Goal: Information Seeking & Learning: Learn about a topic

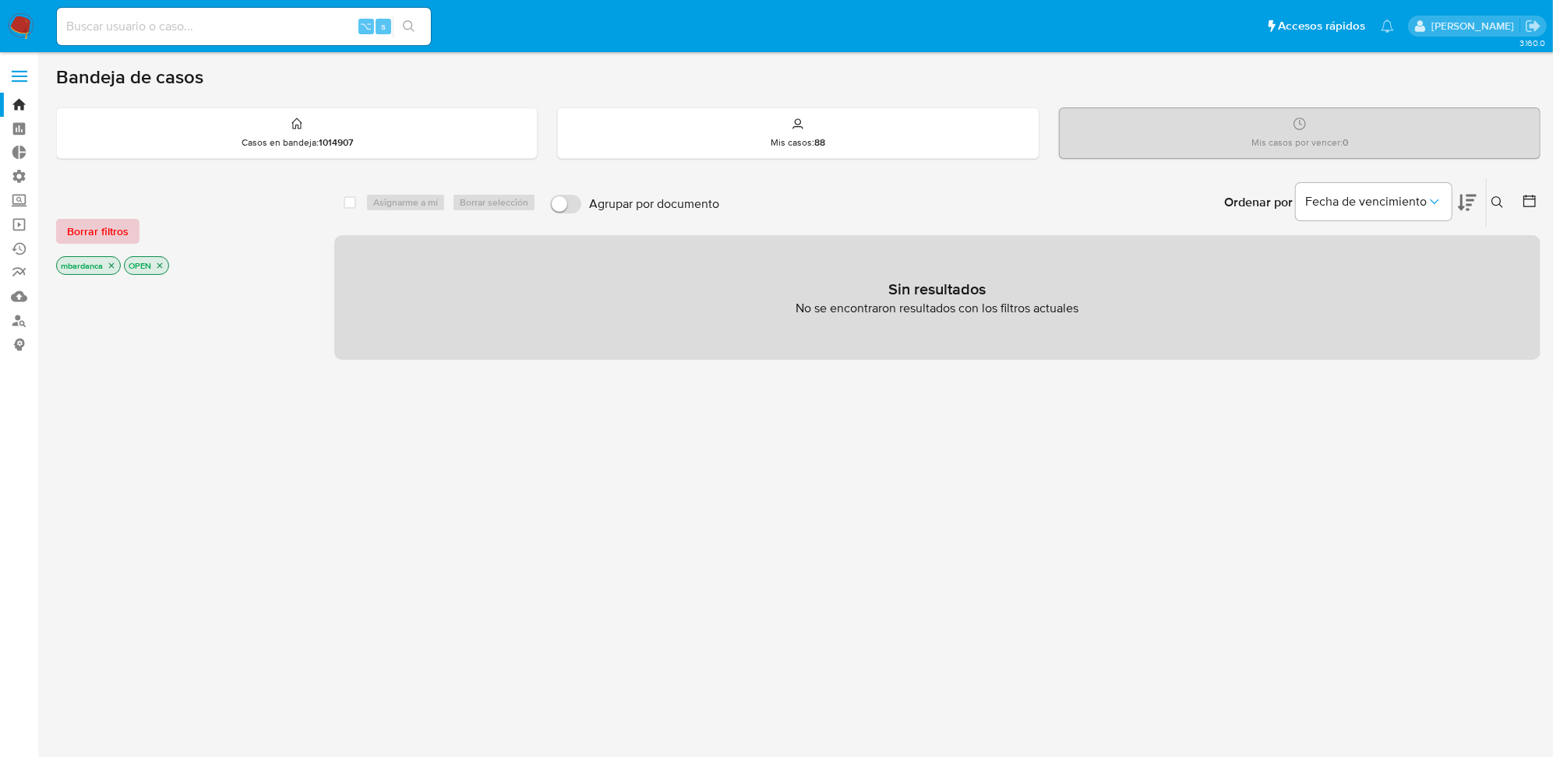
click at [97, 241] on span "Borrar filtros" at bounding box center [98, 231] width 62 height 22
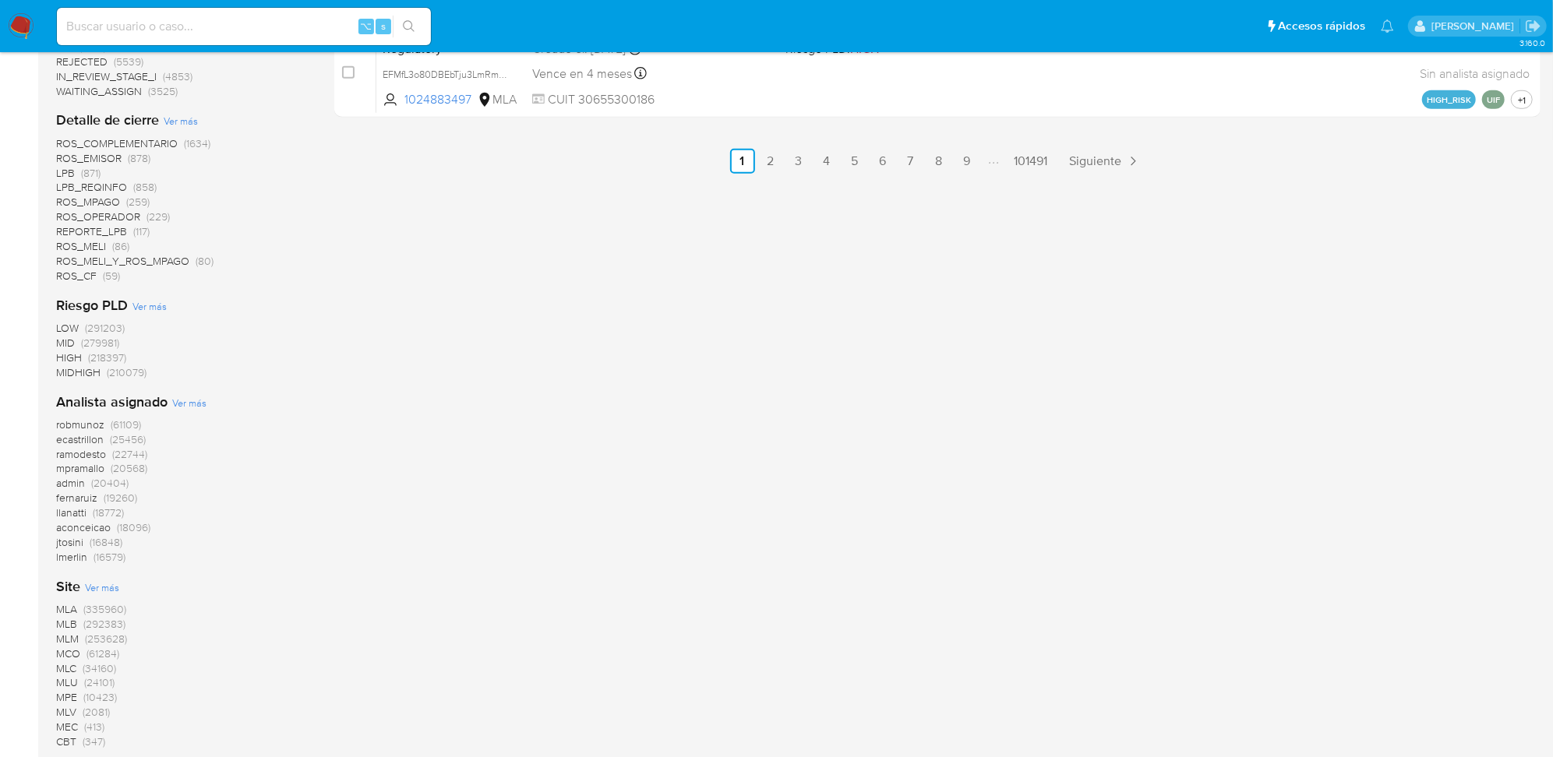
click at [99, 606] on span "(335960)" at bounding box center [104, 609] width 43 height 16
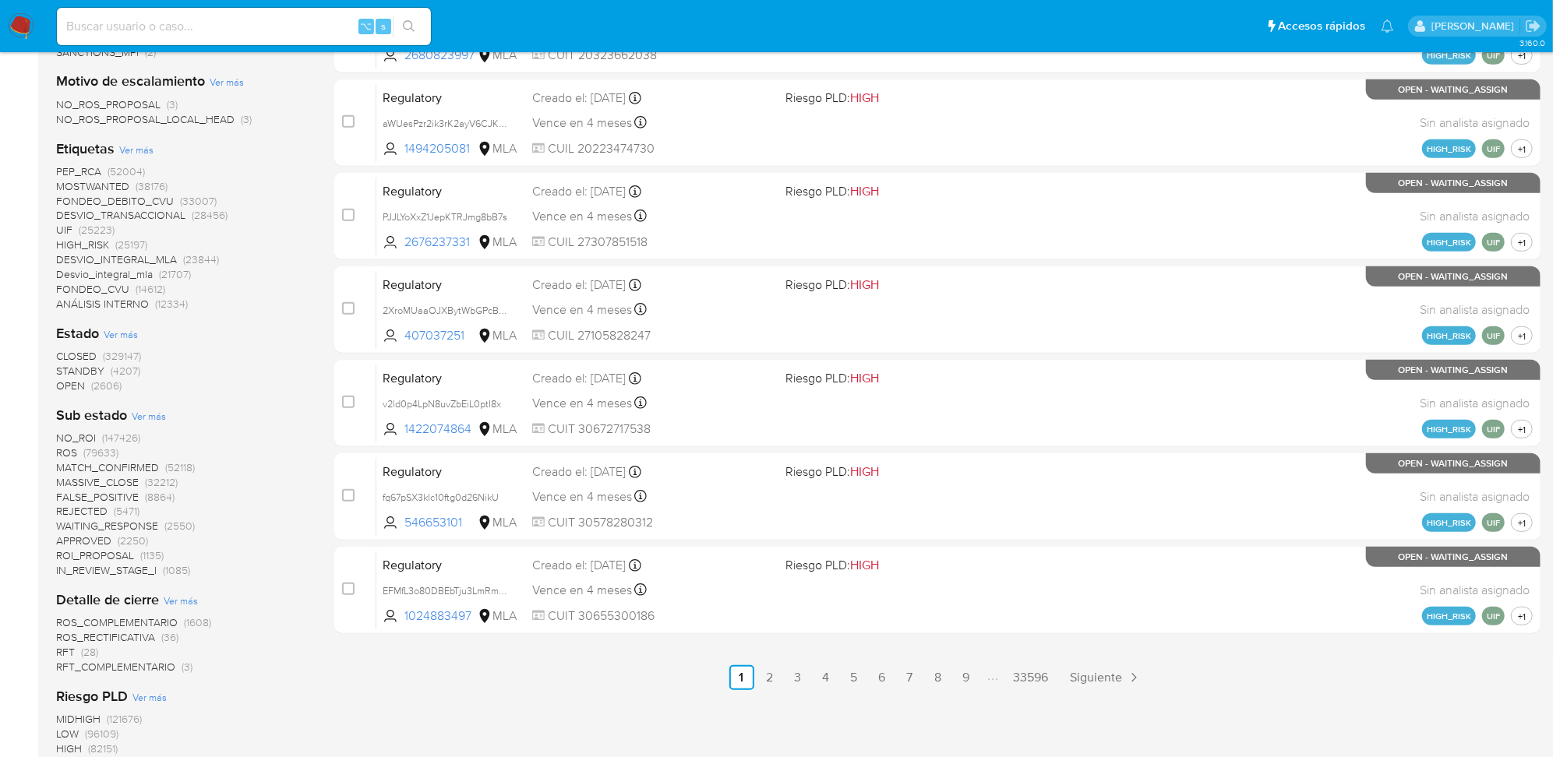
scroll to position [313, 0]
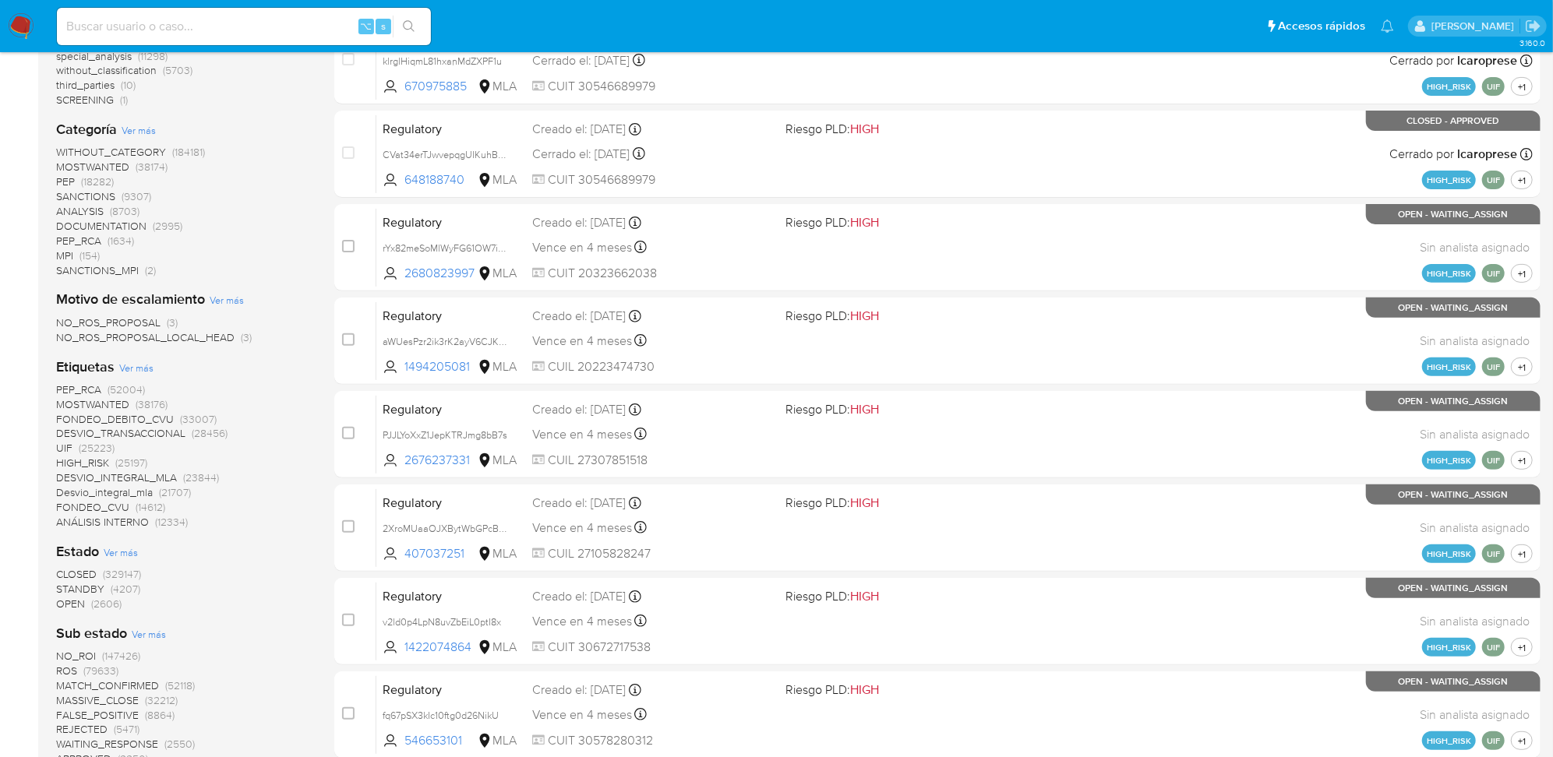
click at [144, 404] on span "(38176)" at bounding box center [152, 405] width 32 height 16
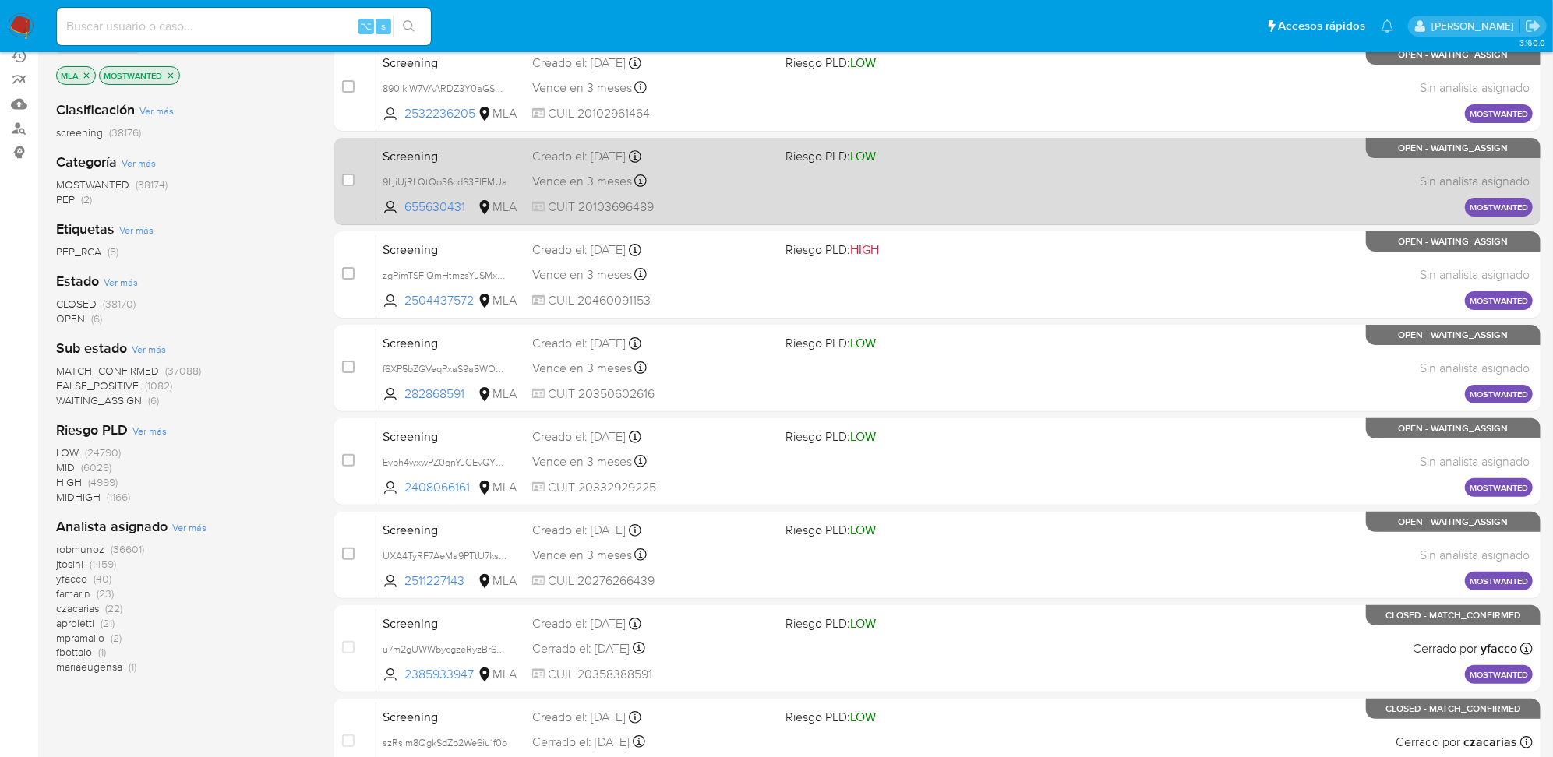
scroll to position [527, 0]
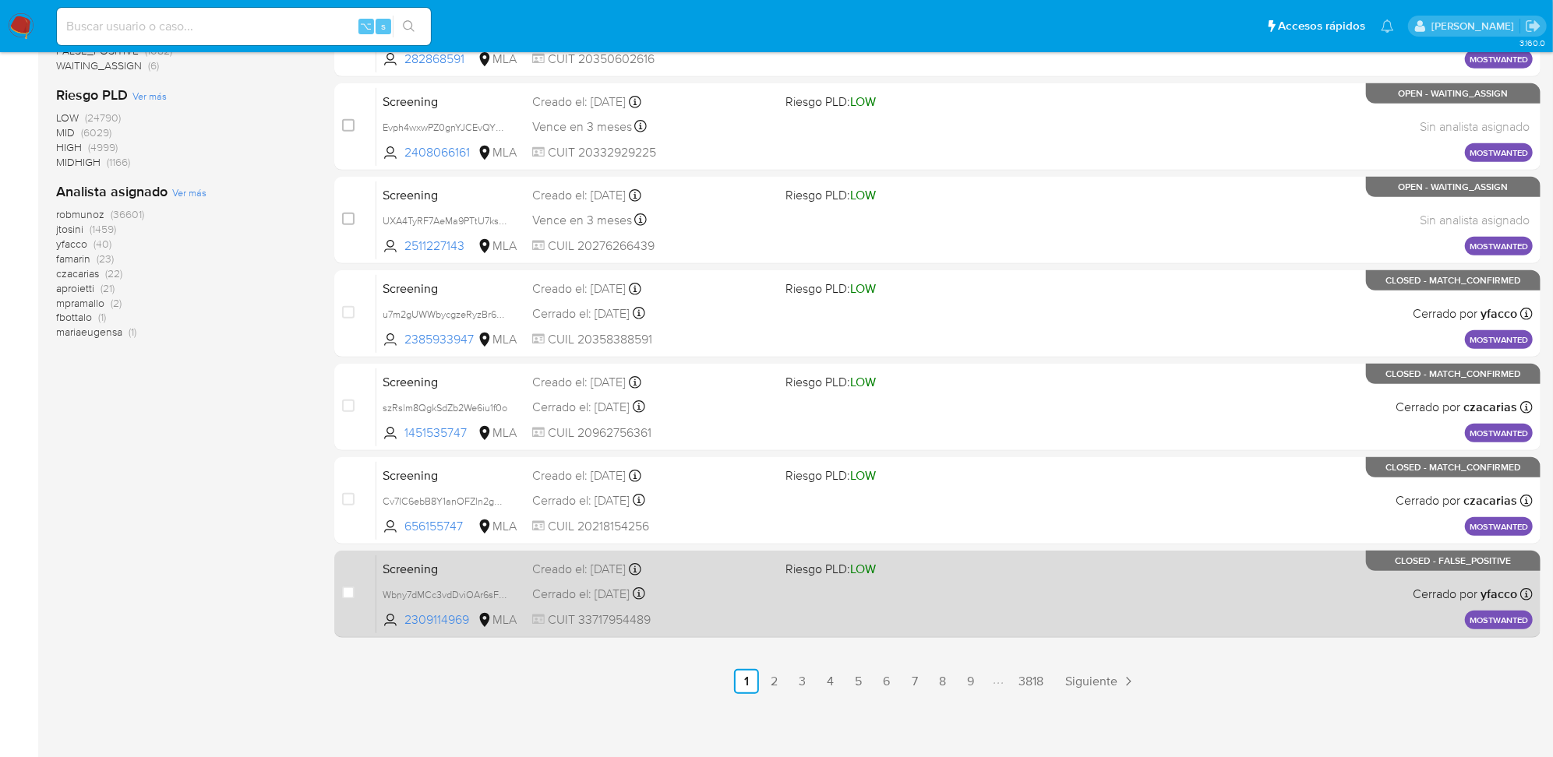
click at [1073, 601] on div "Screening Wbny7dMCc3vdDviOAr6sFgci 2309114969 MLA Riesgo PLD: LOW Creado el: 10…" at bounding box center [954, 594] width 1156 height 79
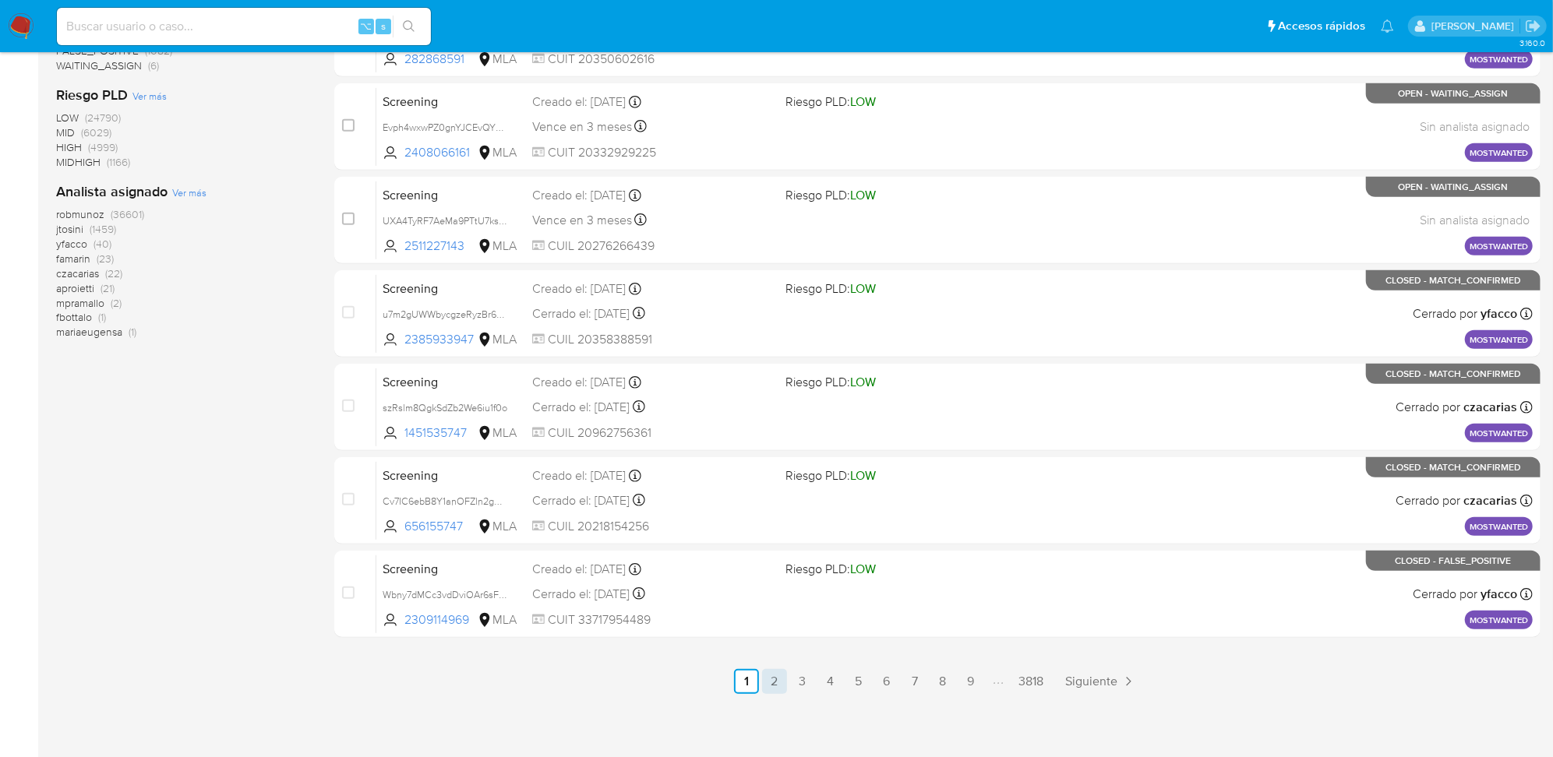
click at [785, 679] on link "2" at bounding box center [774, 681] width 25 height 25
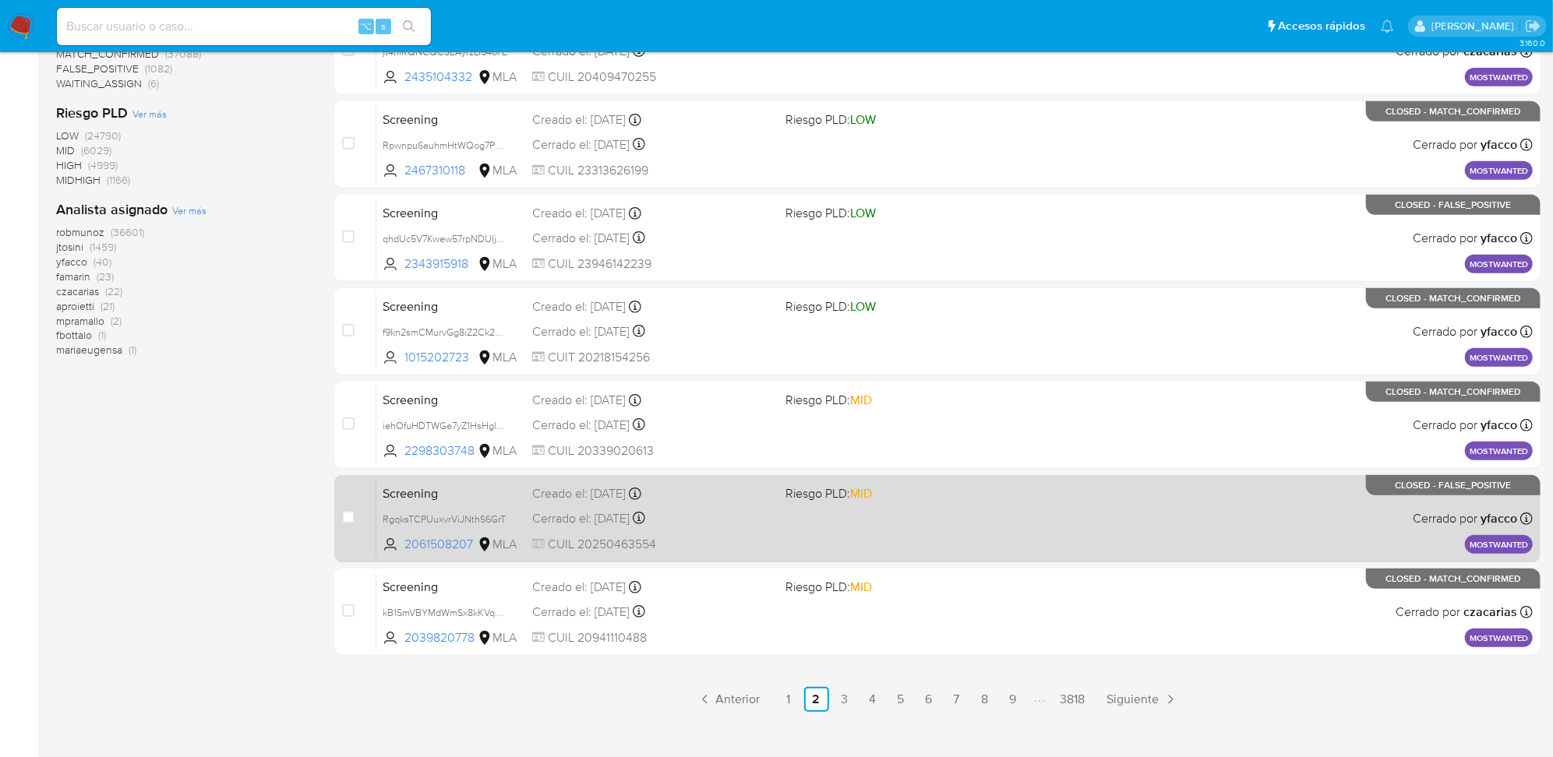
scroll to position [514, 0]
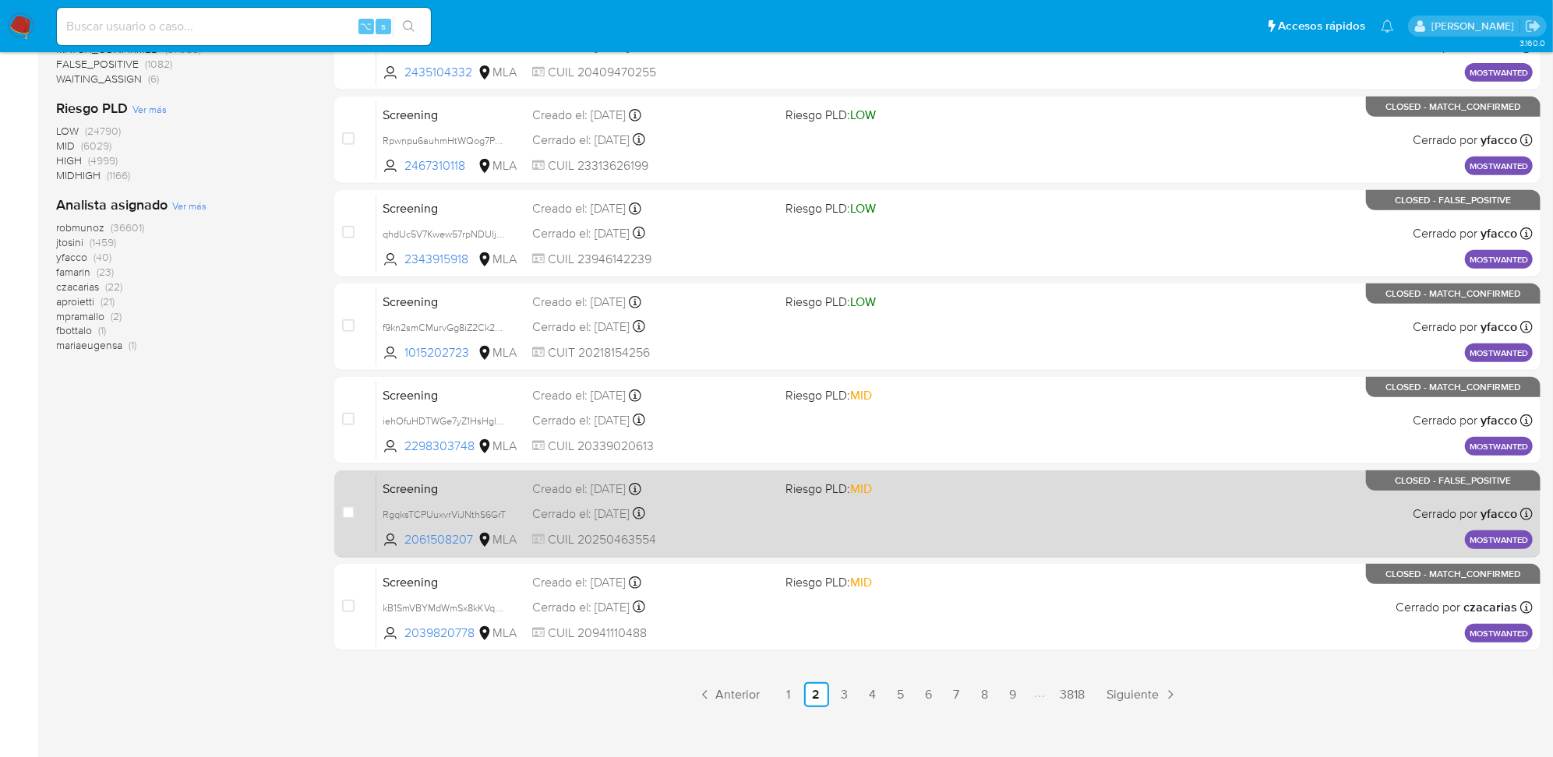
click at [839, 492] on span "Riesgo PLD: MID" at bounding box center [828, 488] width 86 height 17
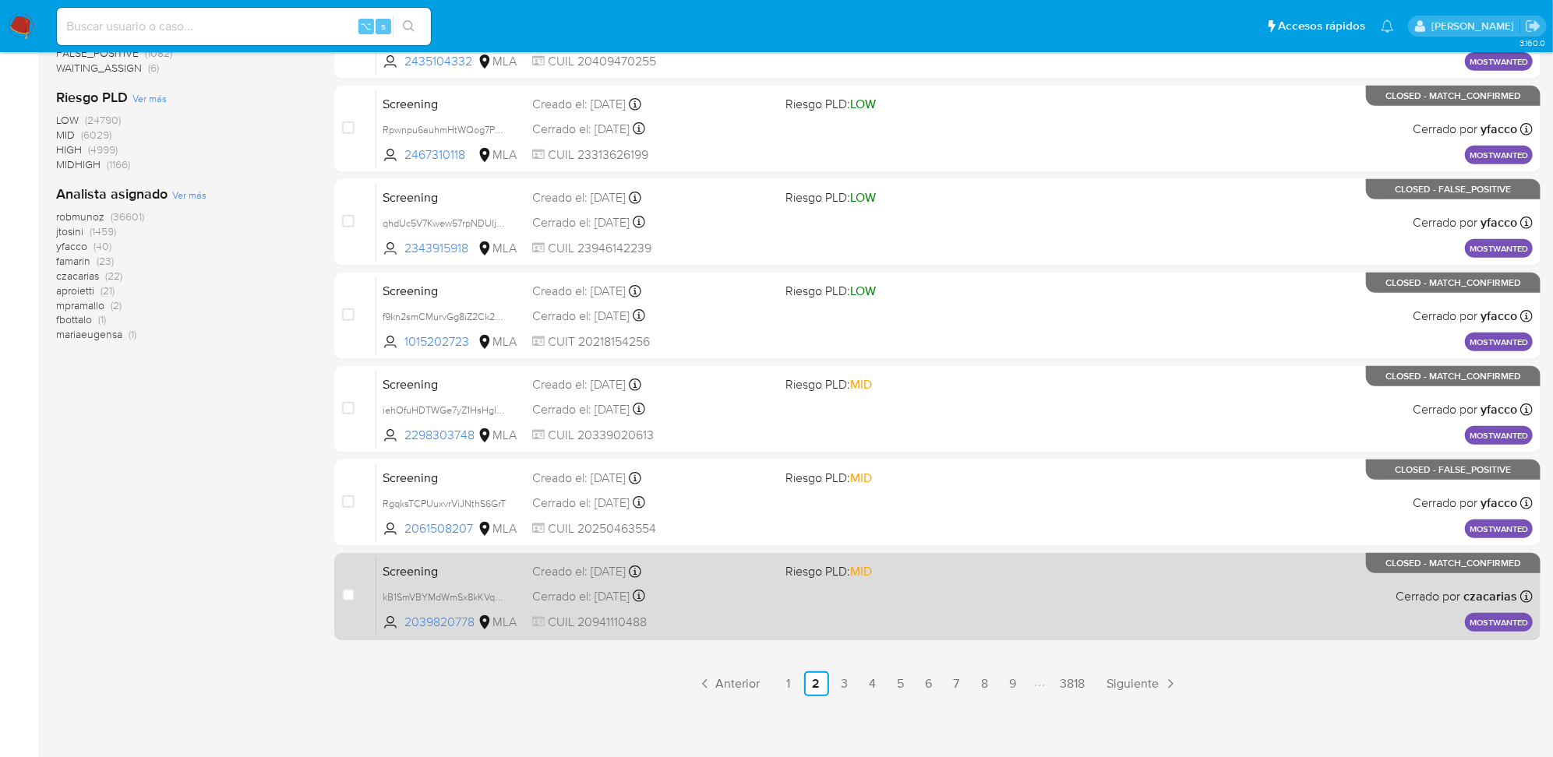
scroll to position [527, 0]
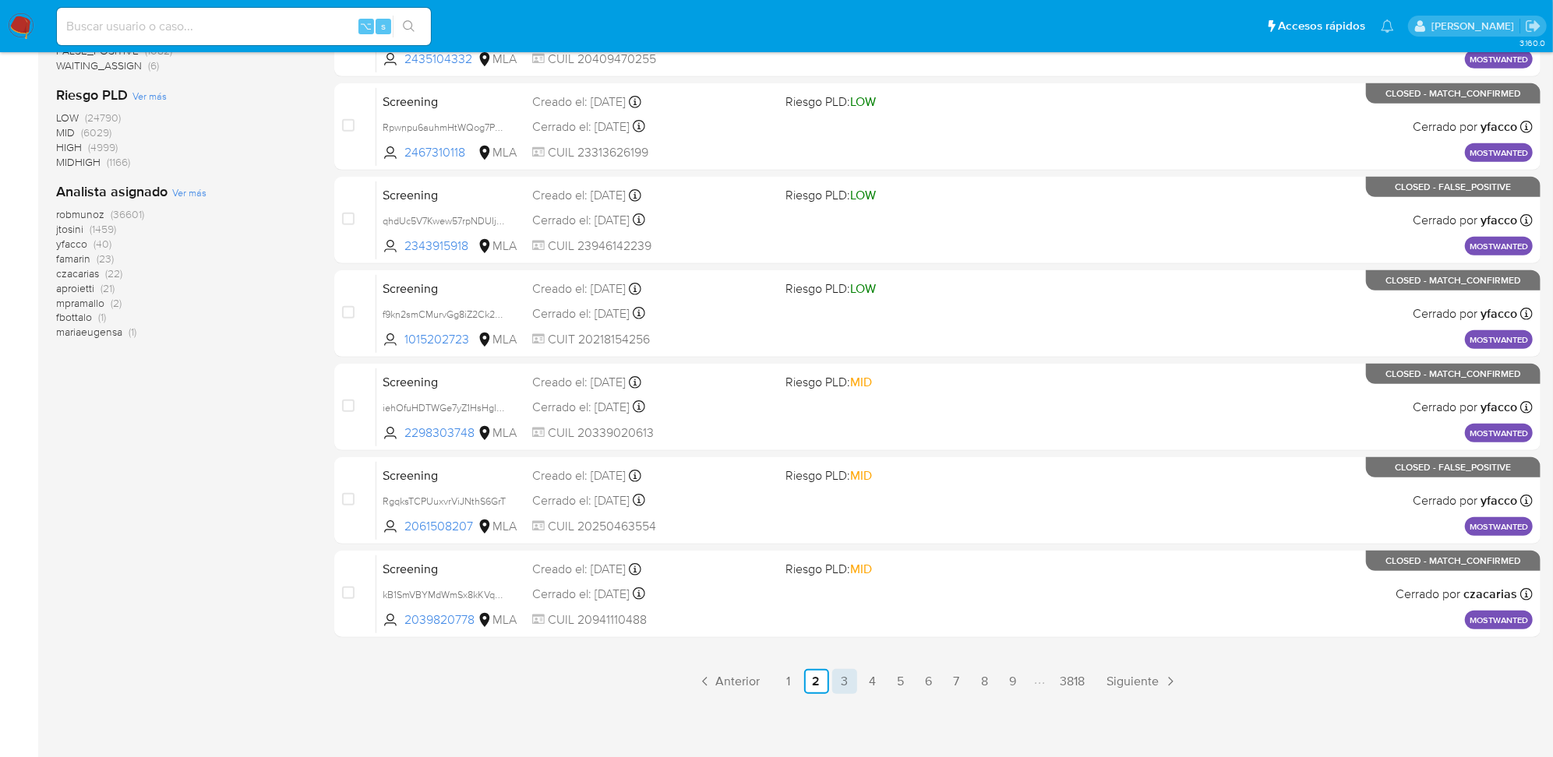
click at [848, 677] on link "3" at bounding box center [844, 681] width 25 height 25
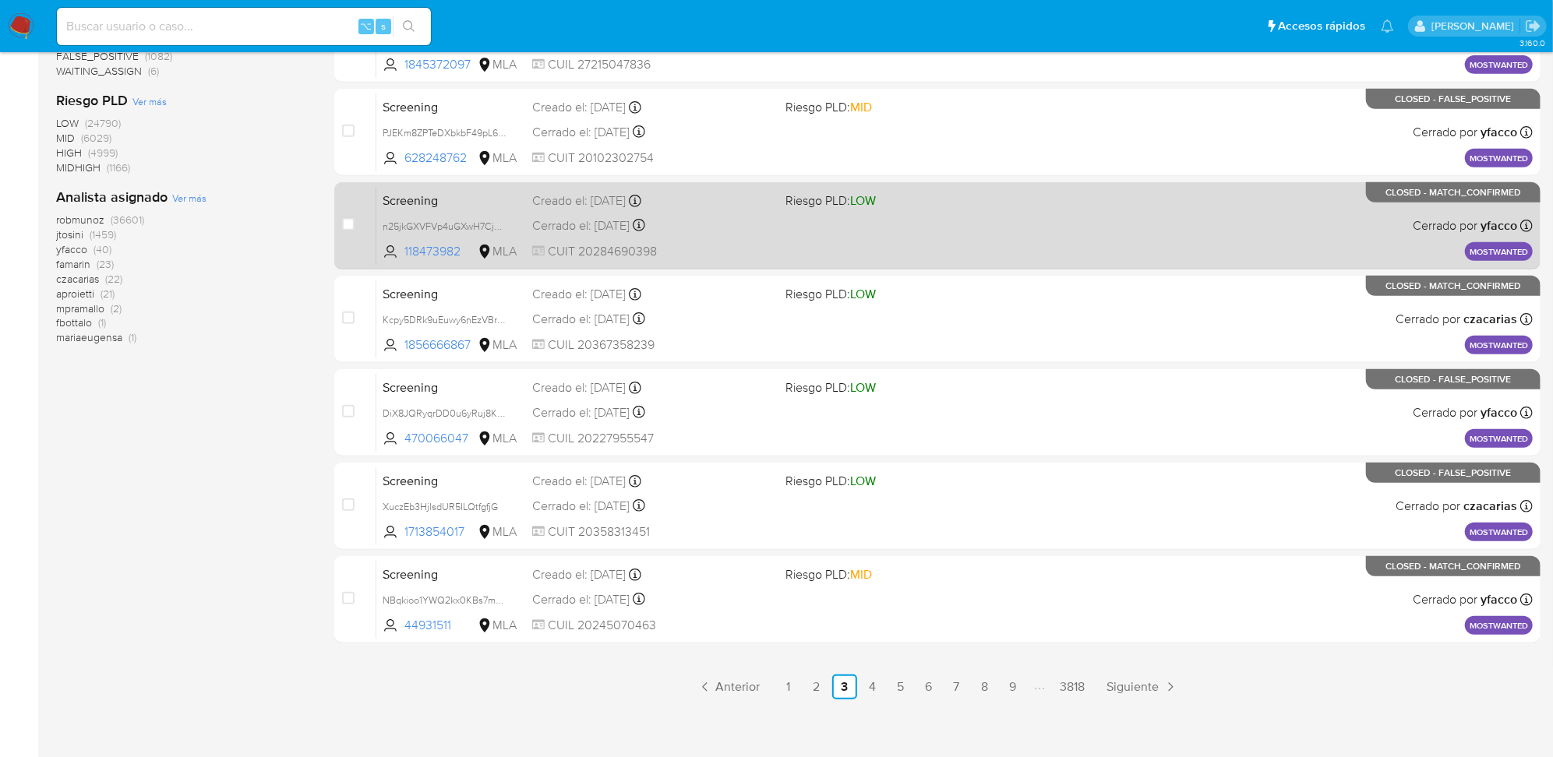
scroll to position [527, 0]
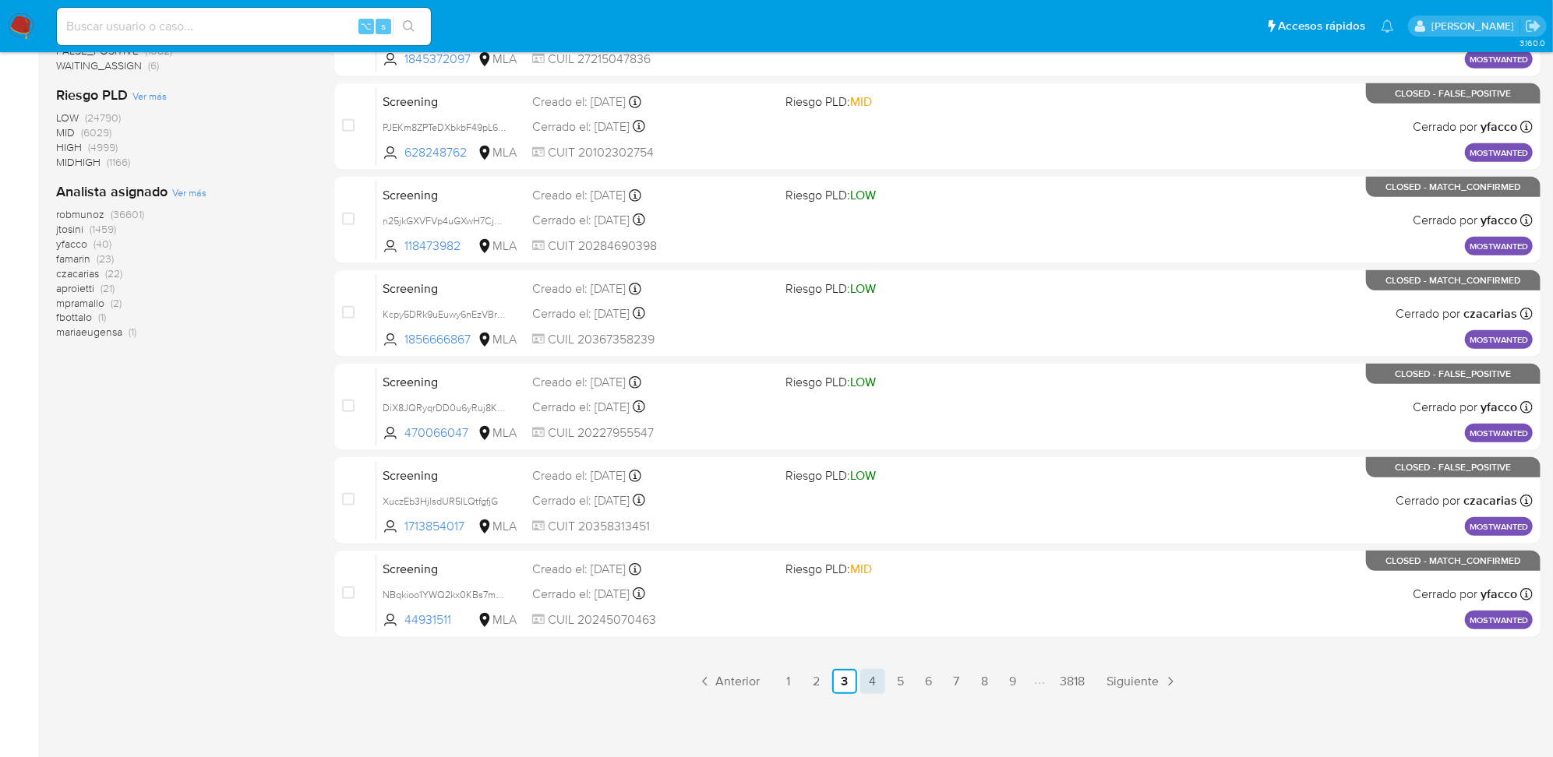
click at [883, 674] on link "4" at bounding box center [872, 681] width 25 height 25
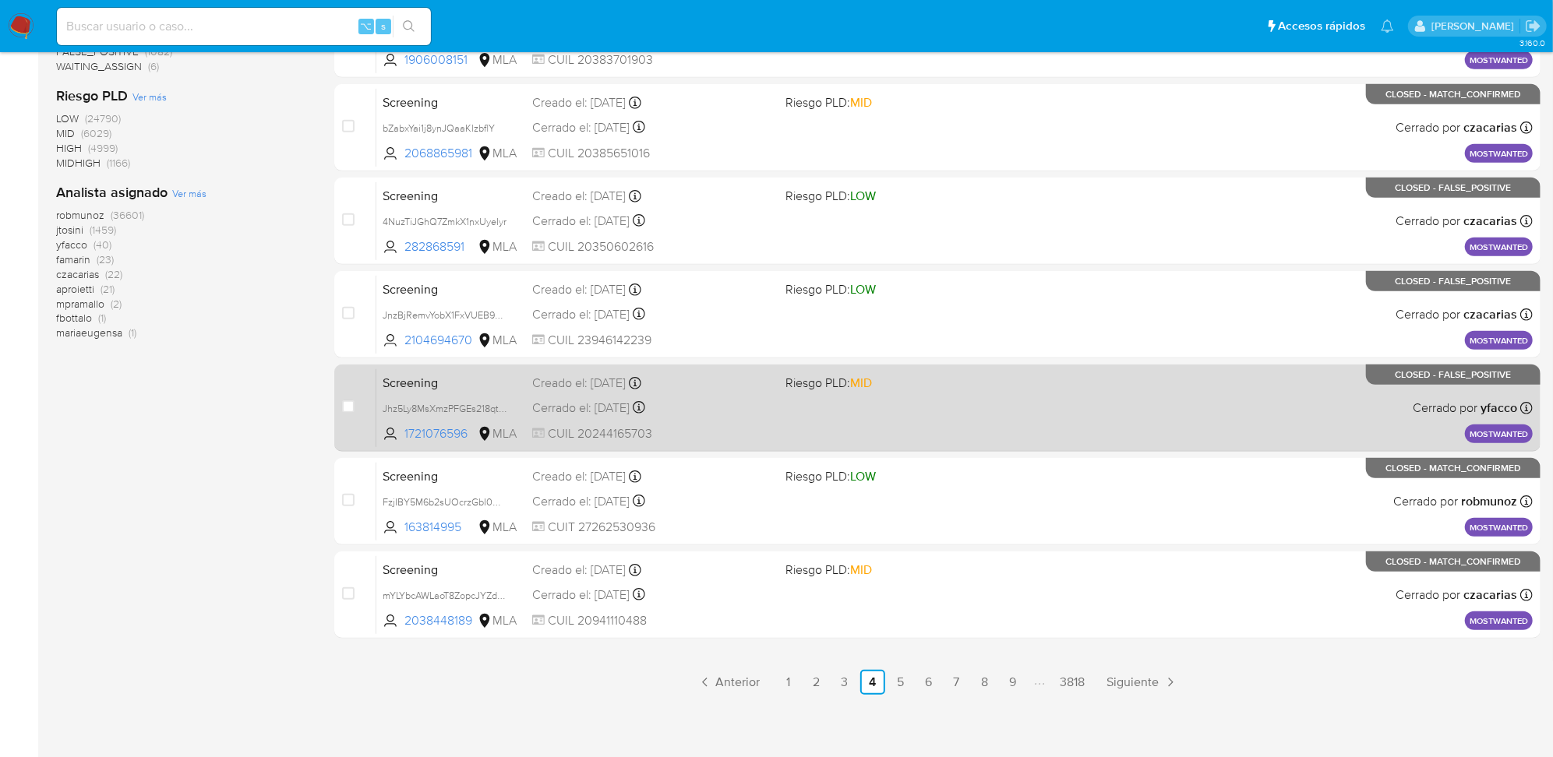
scroll to position [527, 0]
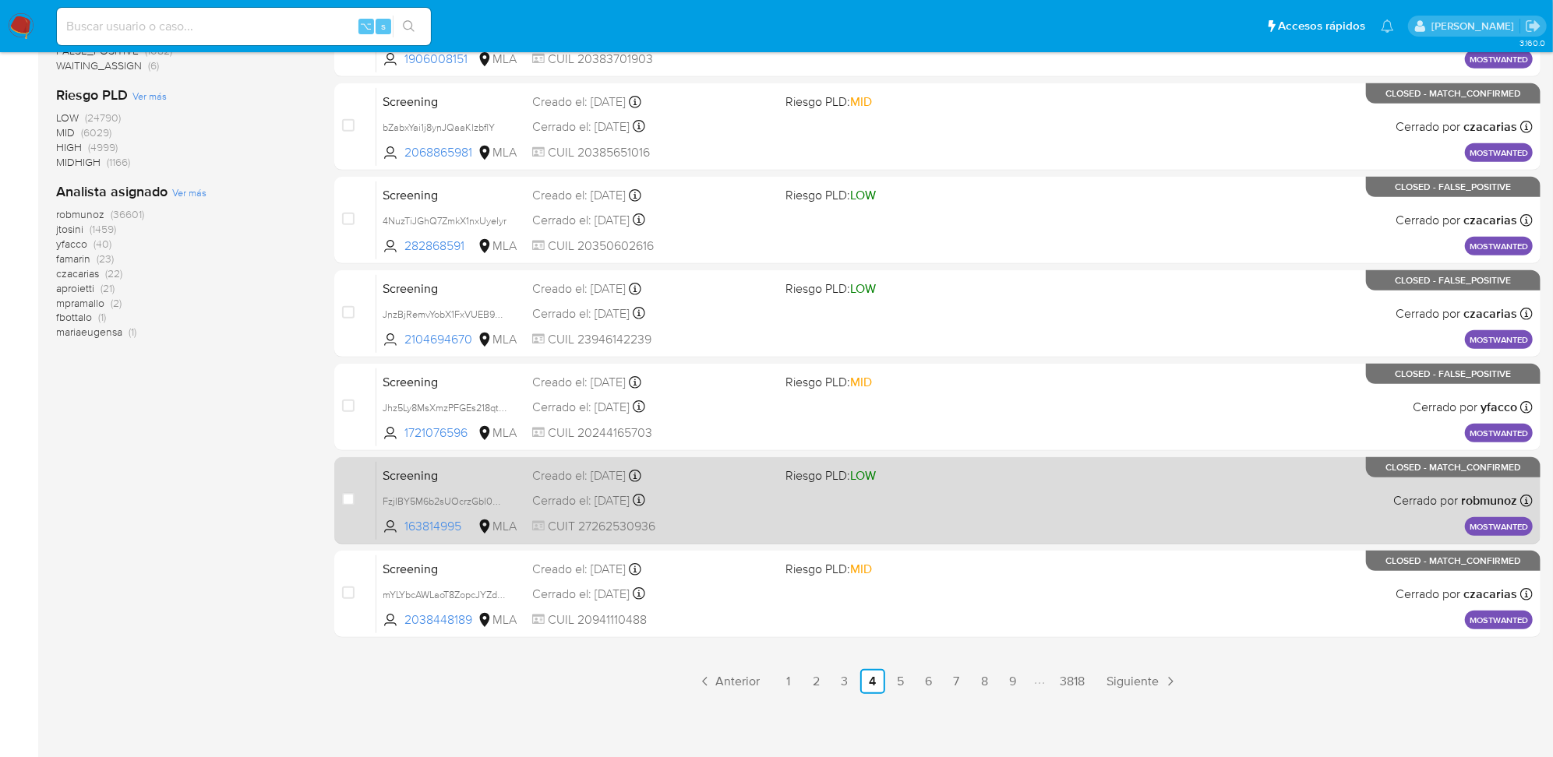
click at [1111, 495] on div "Screening FzjIBY5M6b2sUOcrzGbI0wpS 163814995 MLA Riesgo PLD: LOW Creado el: 10/…" at bounding box center [954, 500] width 1156 height 79
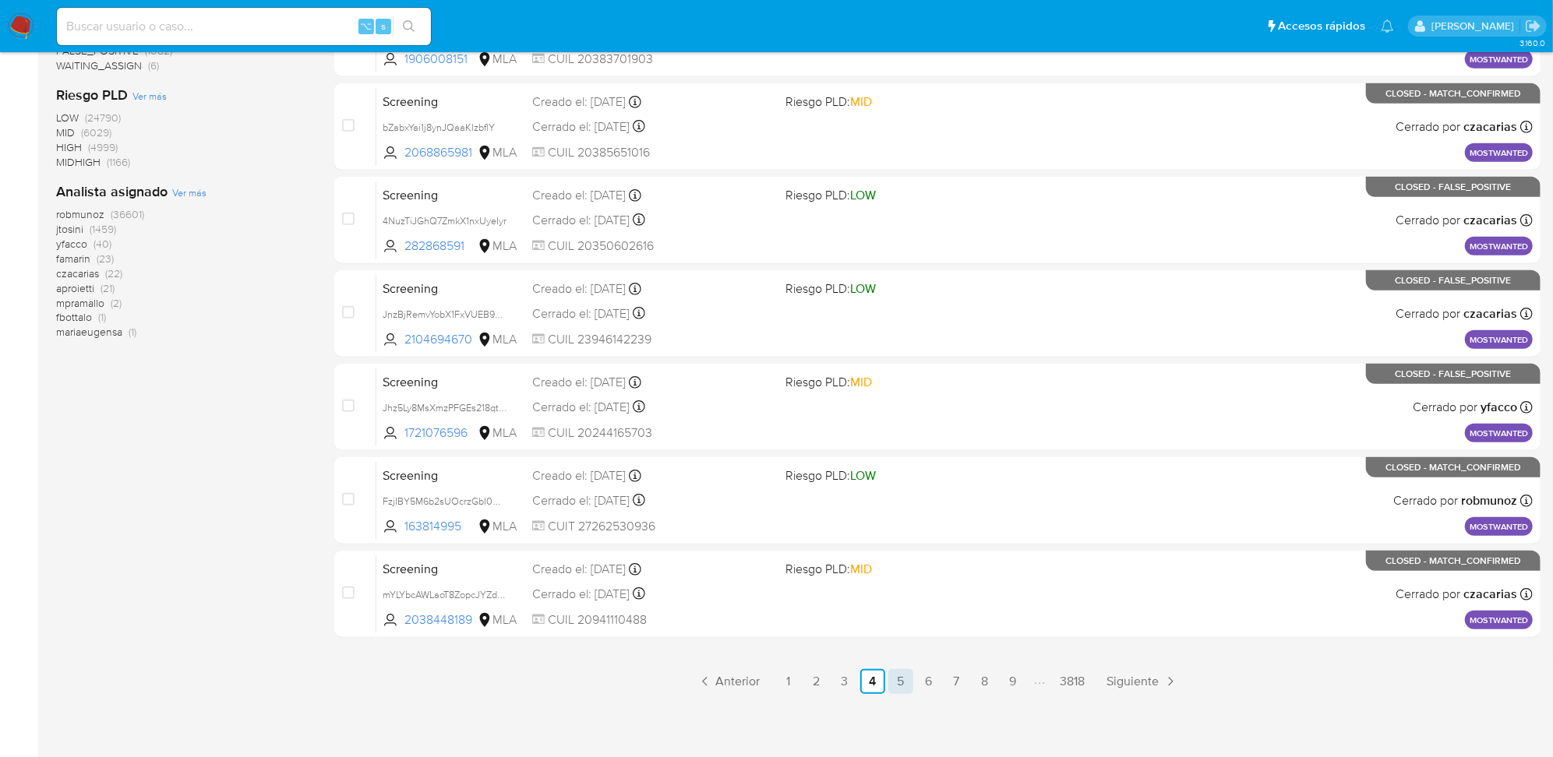
click at [909, 686] on link "5" at bounding box center [900, 681] width 25 height 25
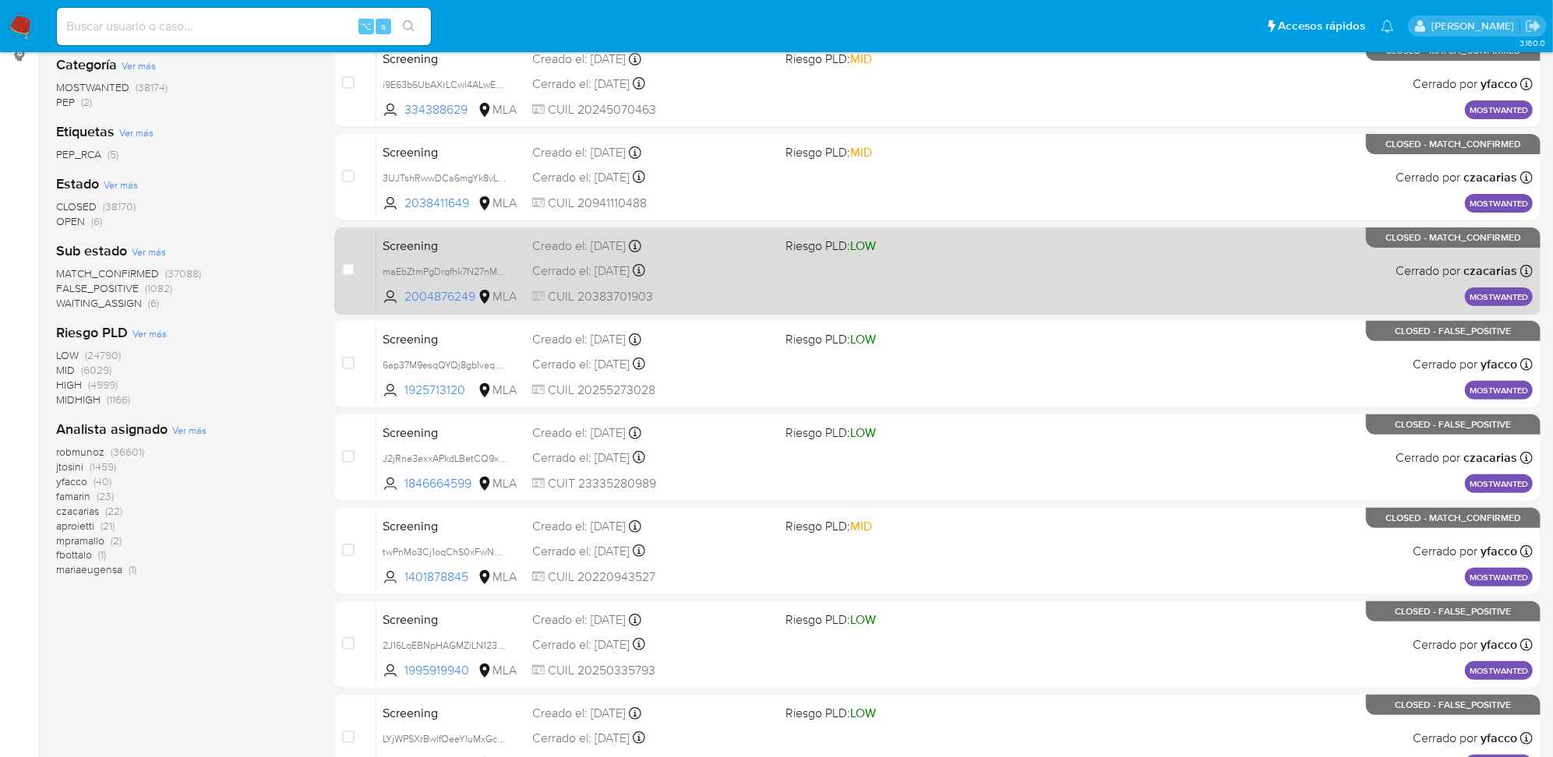
scroll to position [507, 0]
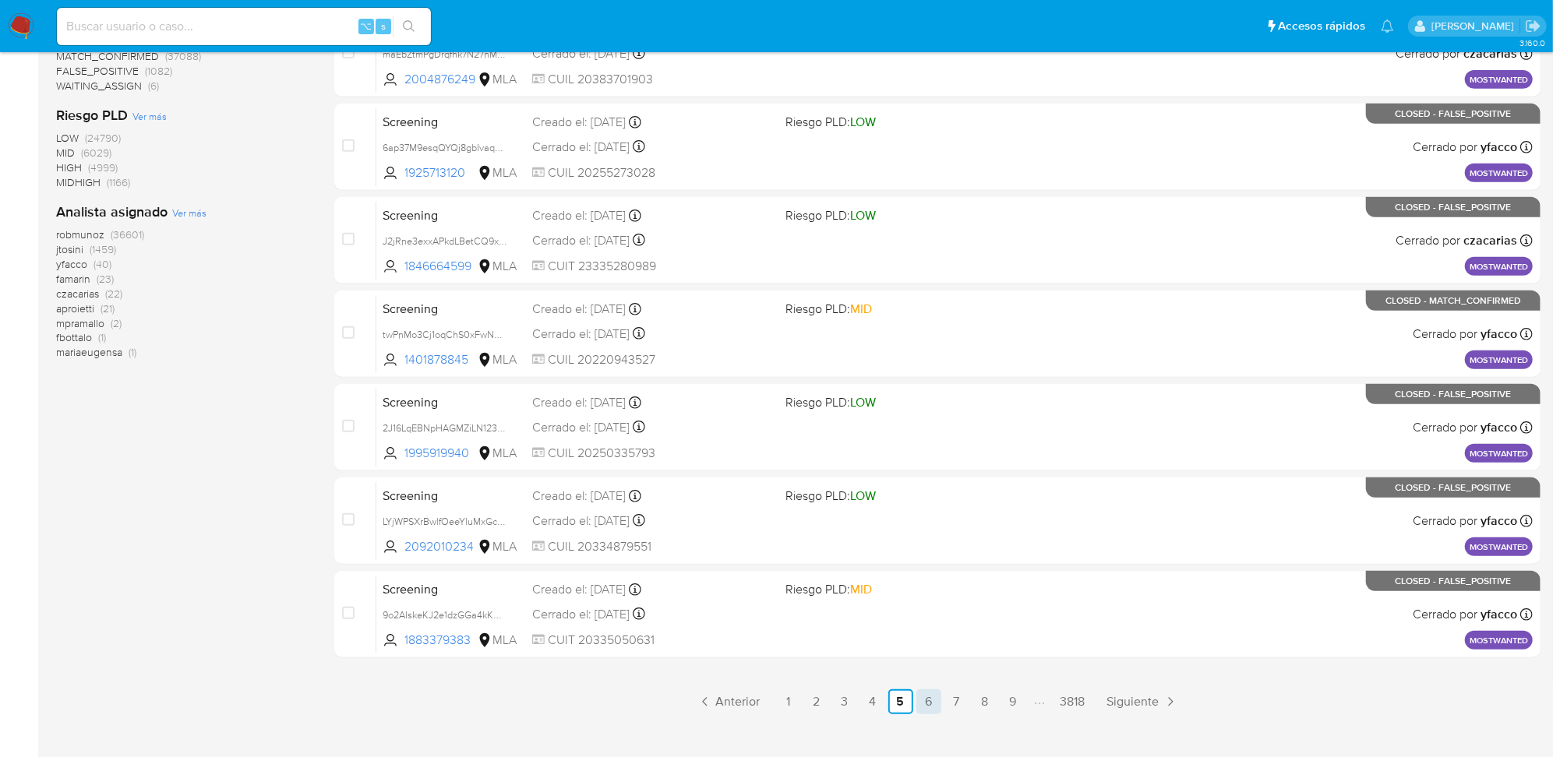
click at [921, 702] on link "6" at bounding box center [928, 701] width 25 height 25
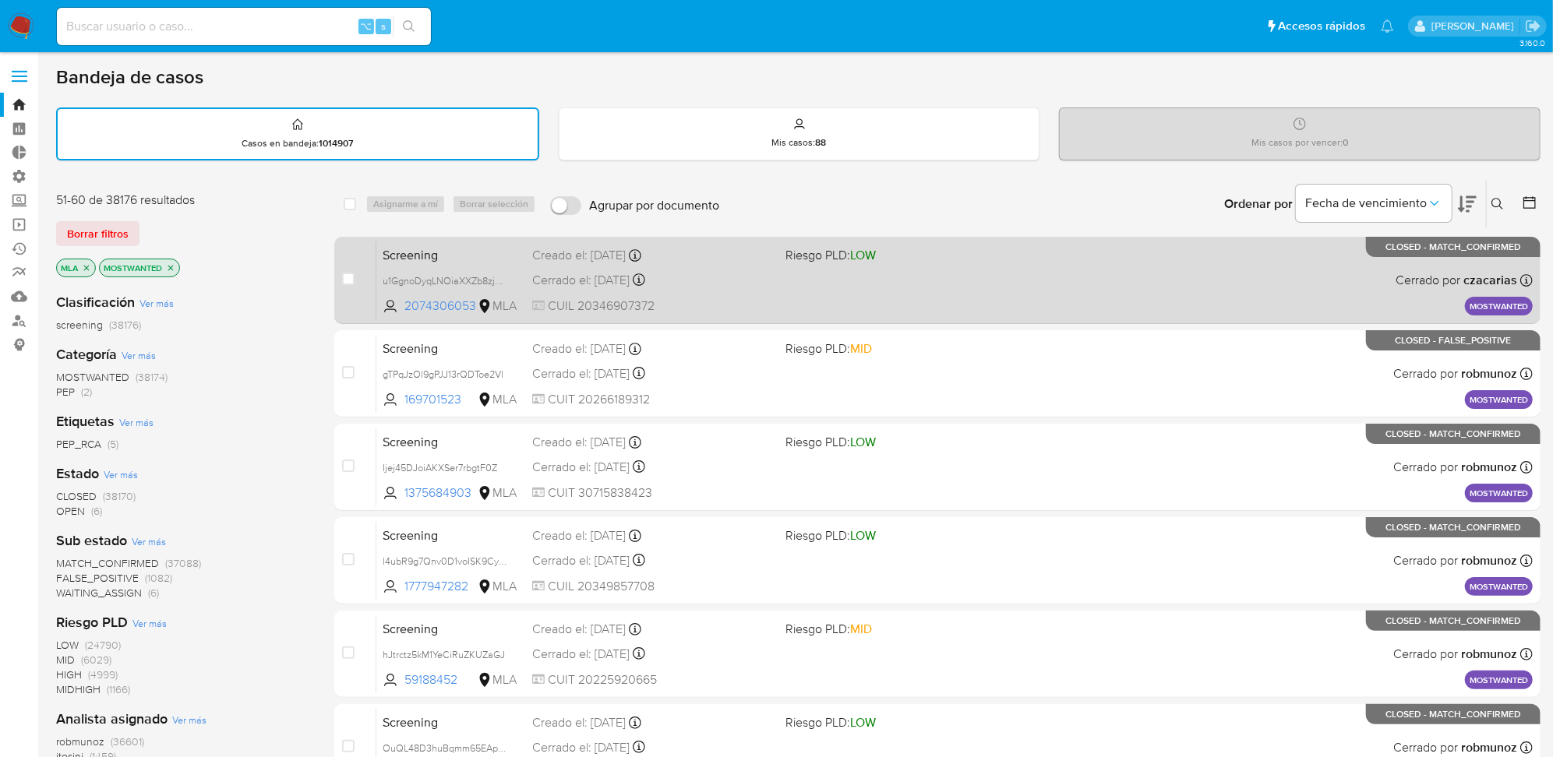
click at [978, 305] on div "Screening u1GgnoDyqLNOiaXXZb8zjoNd 2074306053 MLA Riesgo PLD: LOW Creado el: 10…" at bounding box center [954, 280] width 1156 height 79
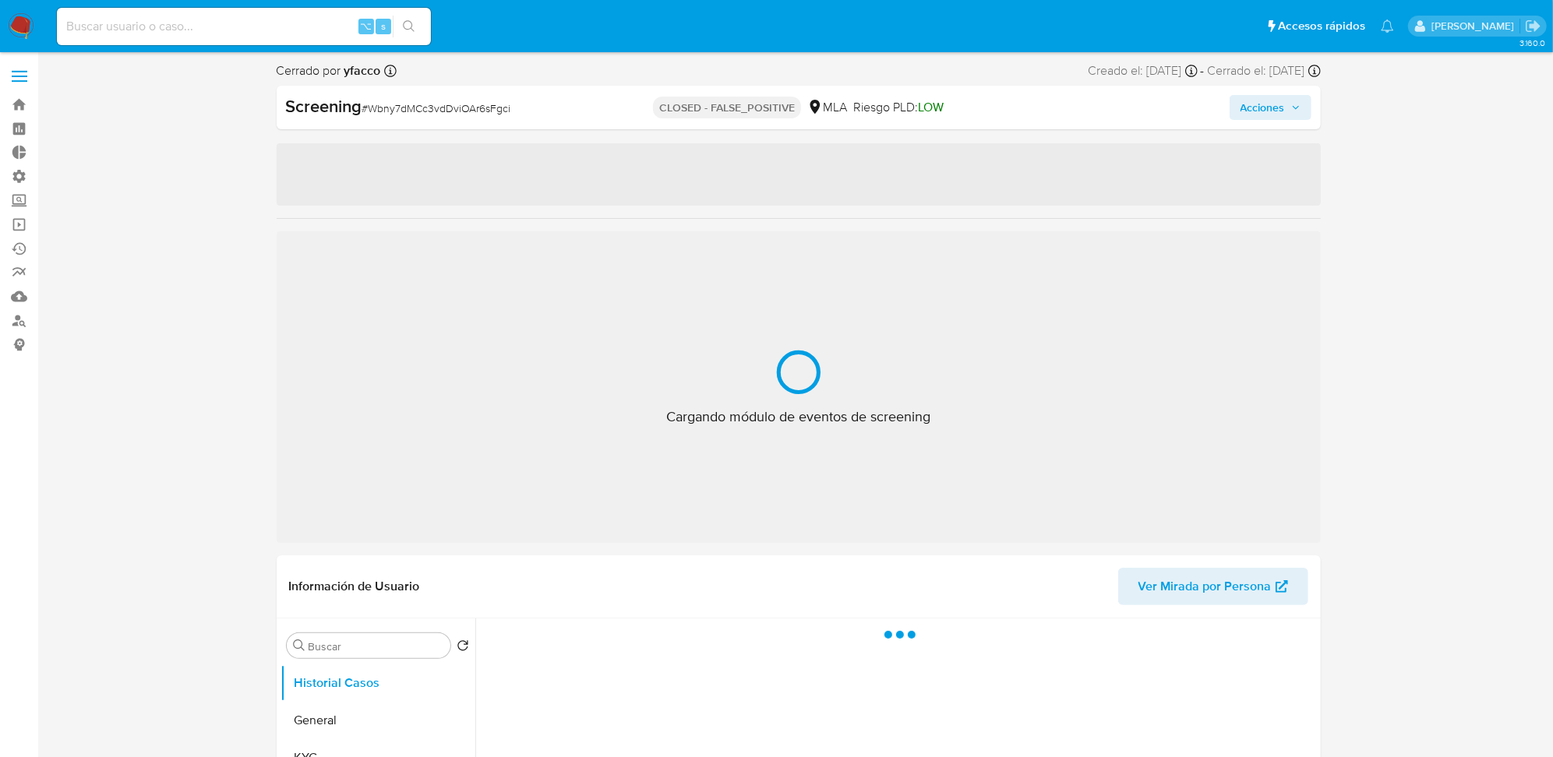
select select "10"
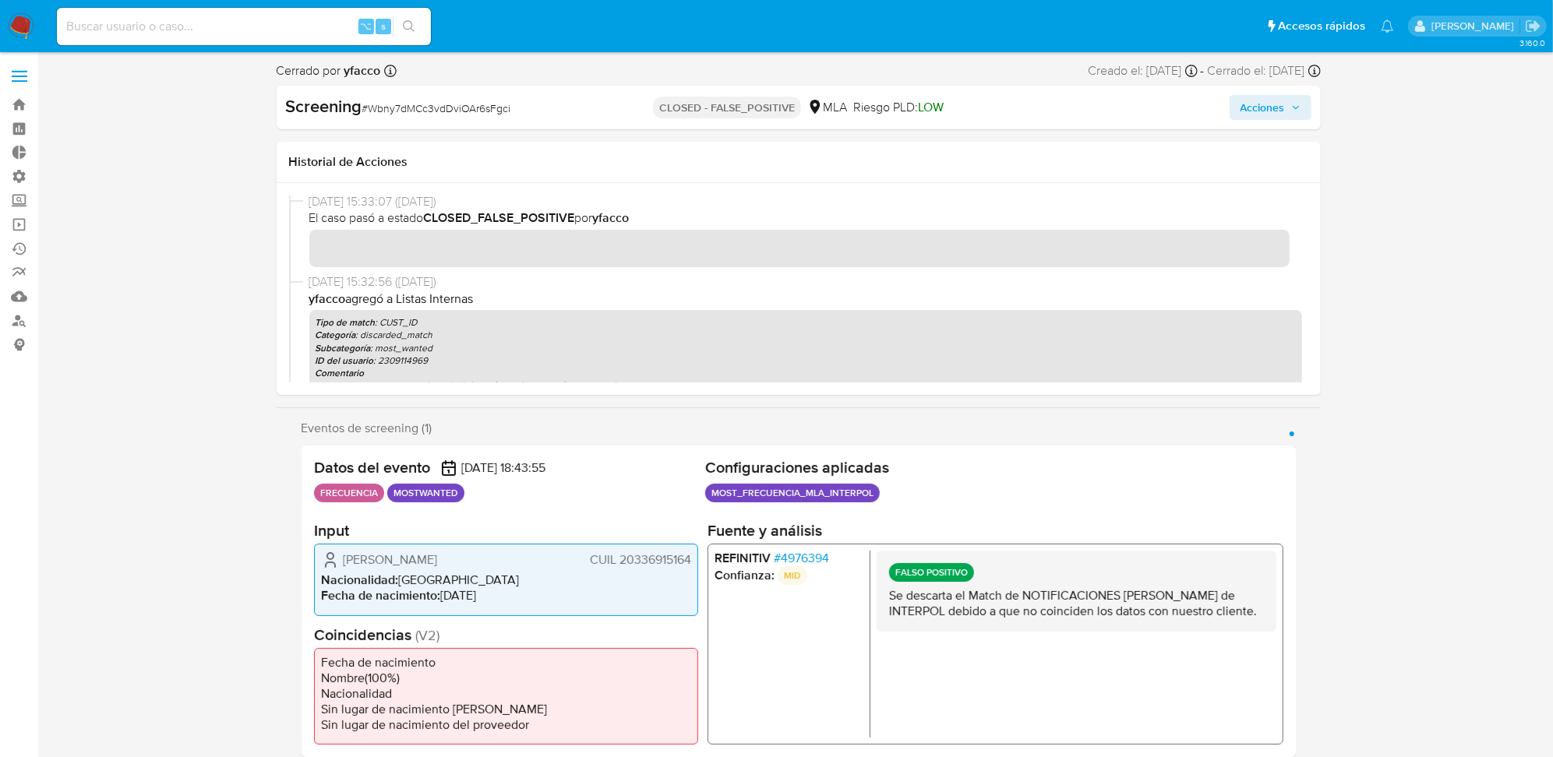
scroll to position [3, 0]
drag, startPoint x: 469, startPoint y: 468, endPoint x: 534, endPoint y: 466, distance: 65.5
click at [534, 466] on span "10/06/2025 18:43:55" at bounding box center [503, 468] width 84 height 16
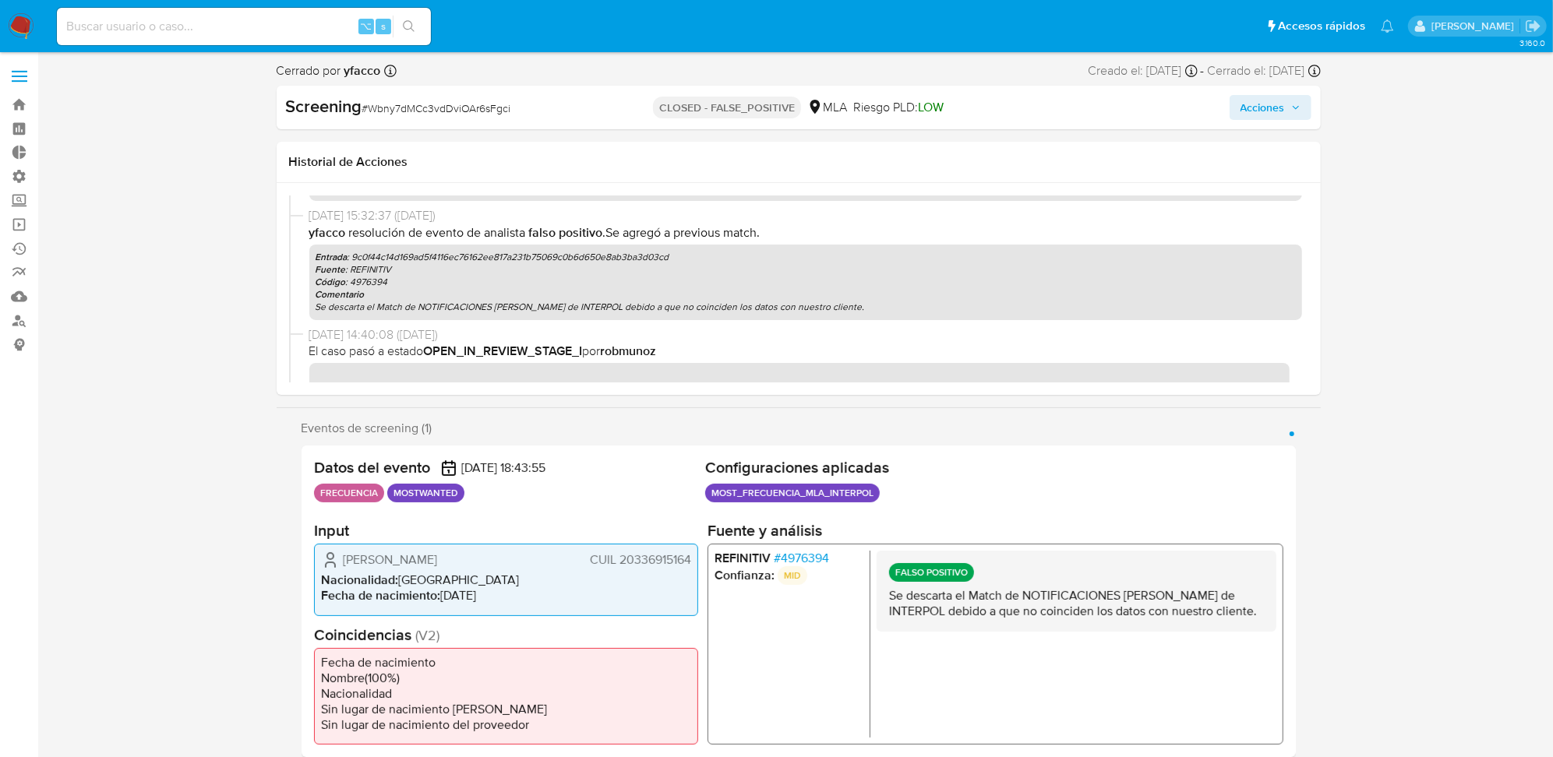
scroll to position [196, 0]
drag, startPoint x: 317, startPoint y: 224, endPoint x: 647, endPoint y: 281, distance: 335.3
click at [647, 281] on div "26/06/2025 15:32:37 (hace 3 meses) yfacco Resolución de evento de analista Fals…" at bounding box center [805, 267] width 992 height 112
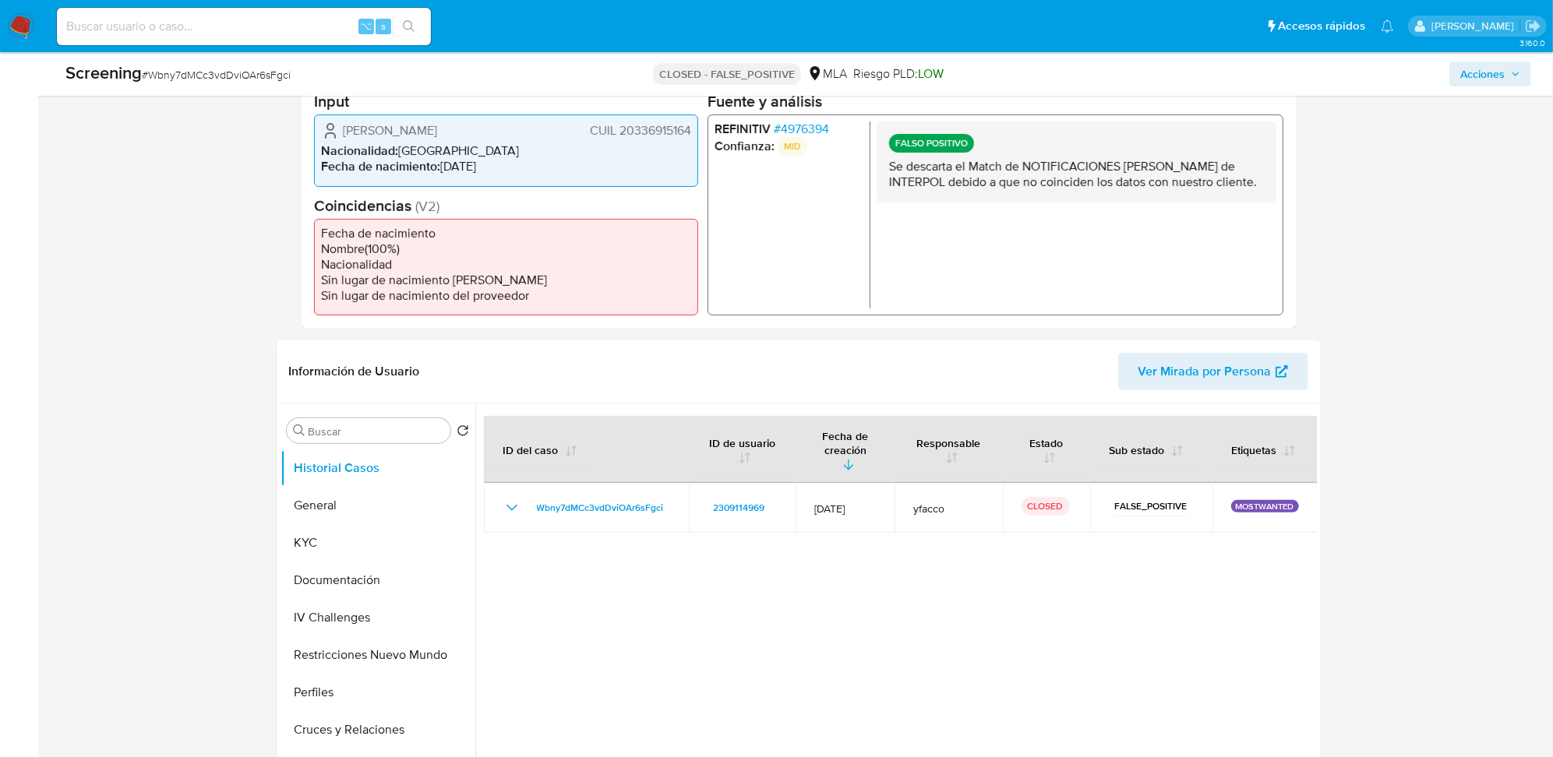
scroll to position [386, 0]
click at [339, 513] on button "General" at bounding box center [371, 504] width 182 height 37
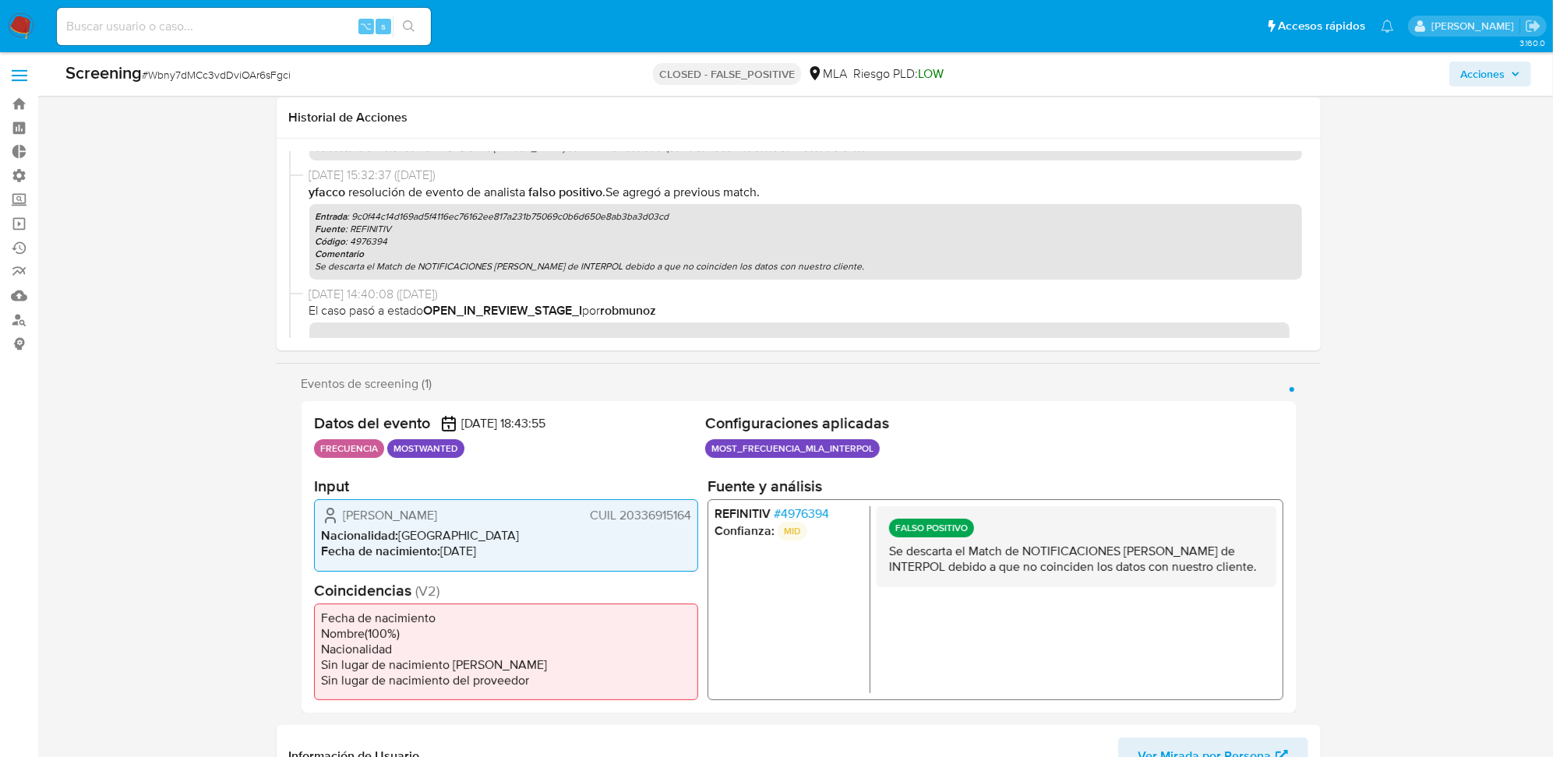
scroll to position [0, 0]
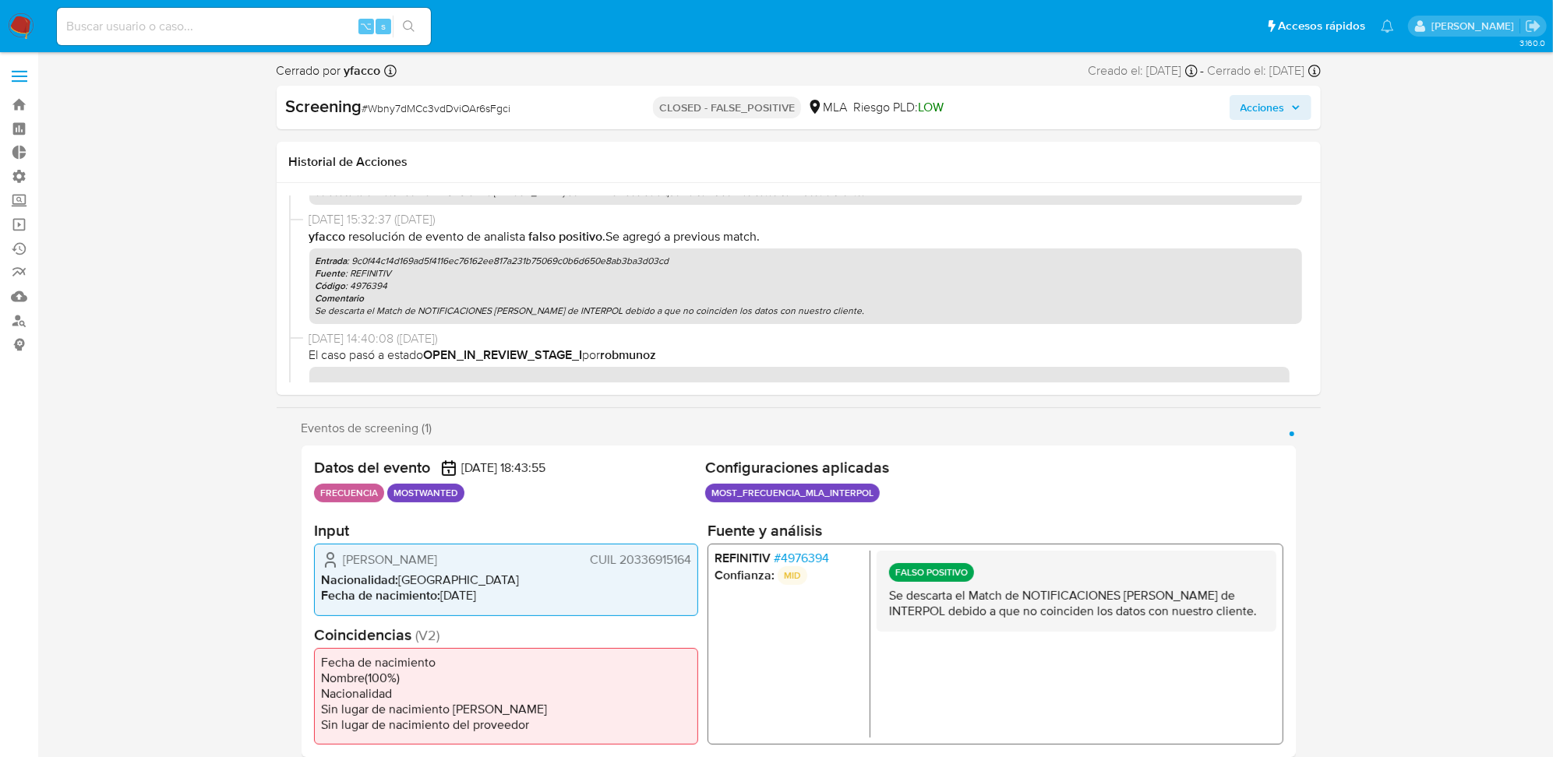
click at [379, 459] on h2 "Datos del evento" at bounding box center [372, 467] width 116 height 19
click at [492, 451] on div "Datos del evento 10/06/2025 18:43:55 FRECUENCIA MOSTWANTED Configuraciones apli…" at bounding box center [798, 602] width 994 height 312
click at [489, 460] on span "10/06/2025 18:43:55" at bounding box center [503, 468] width 84 height 16
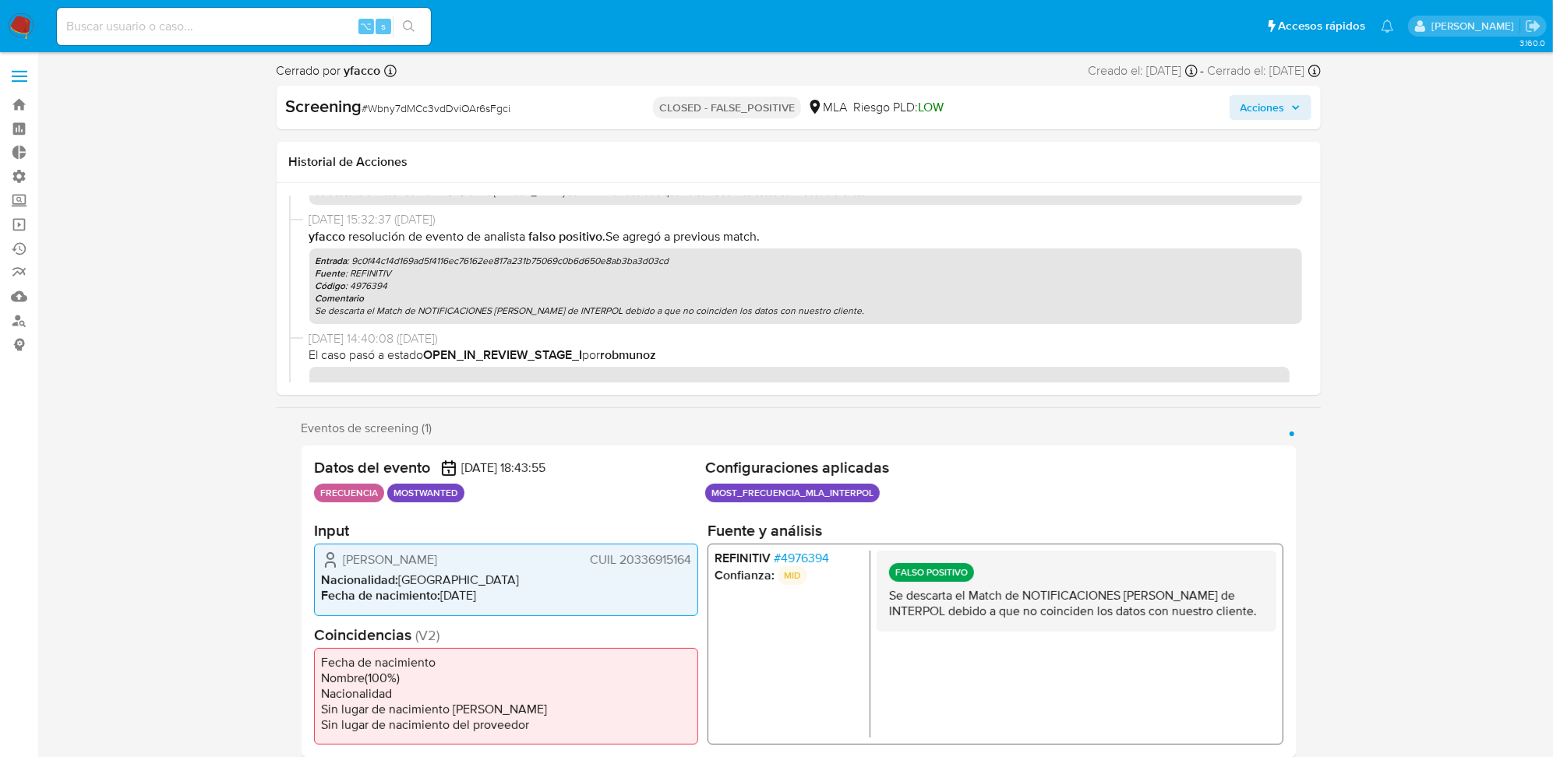
click at [489, 460] on span "10/06/2025 18:43:55" at bounding box center [503, 468] width 84 height 16
click at [521, 466] on span "10/06/2025 18:43:55" at bounding box center [503, 468] width 84 height 16
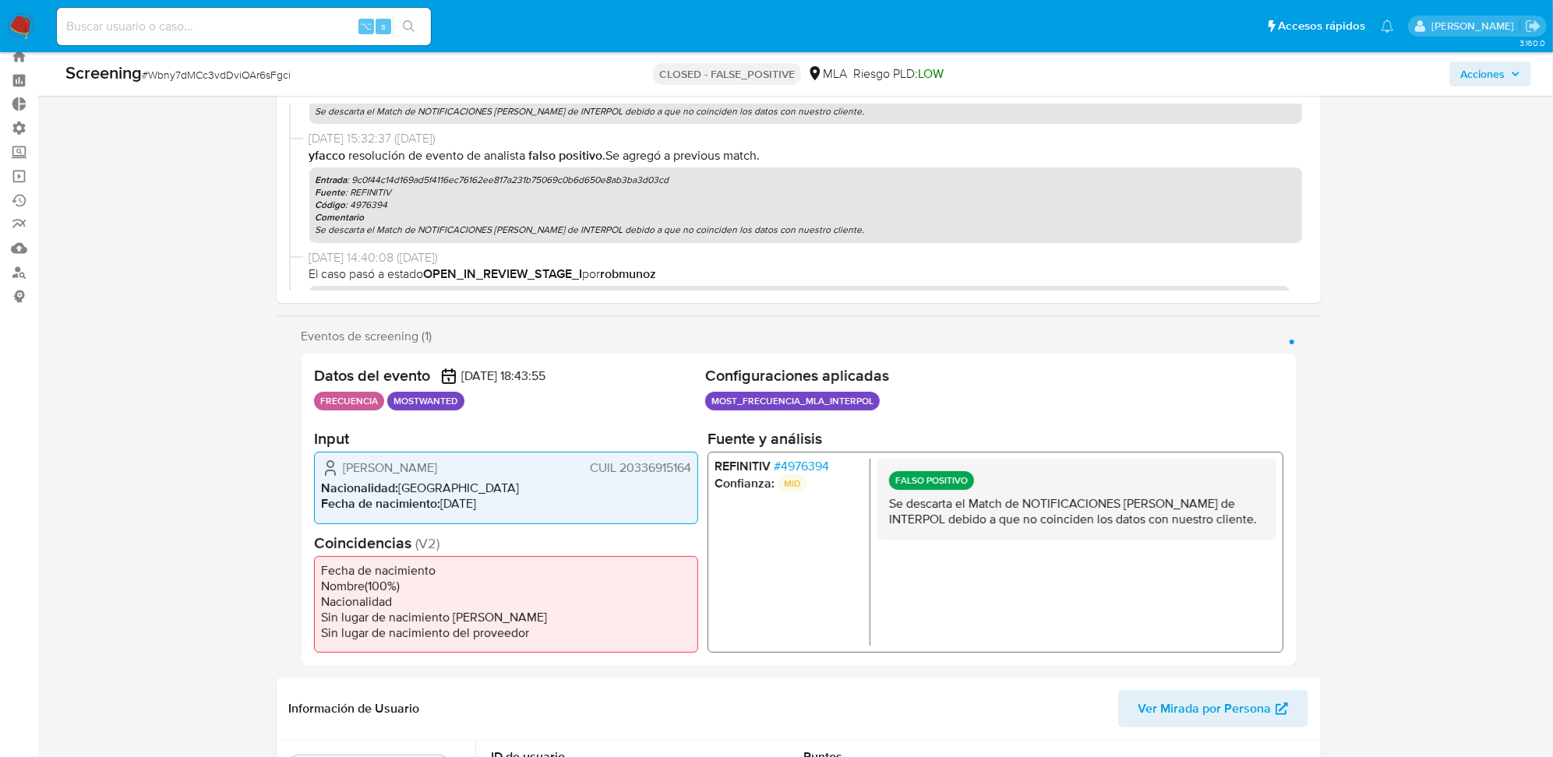
scroll to position [182, 0]
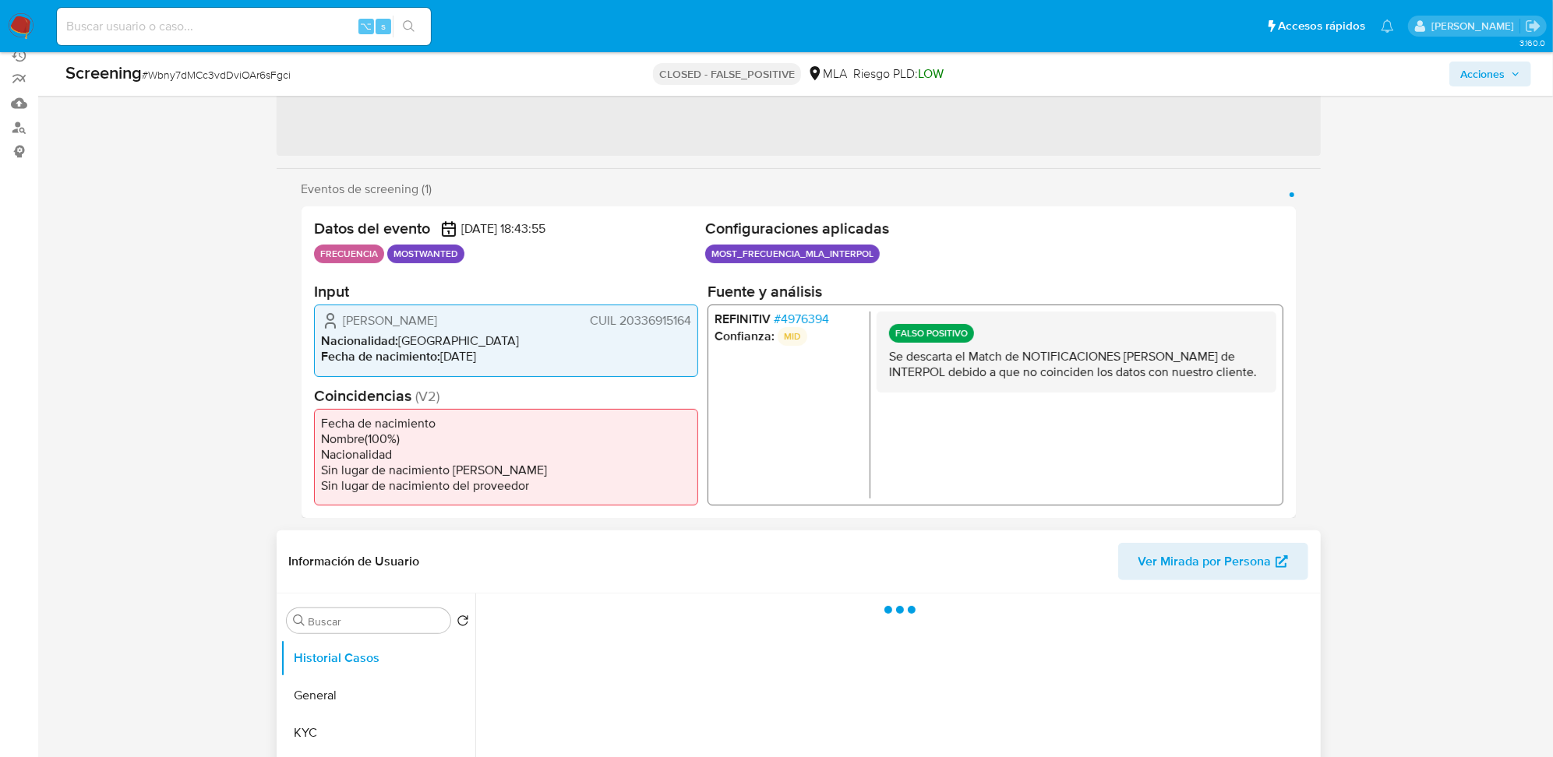
scroll to position [220, 0]
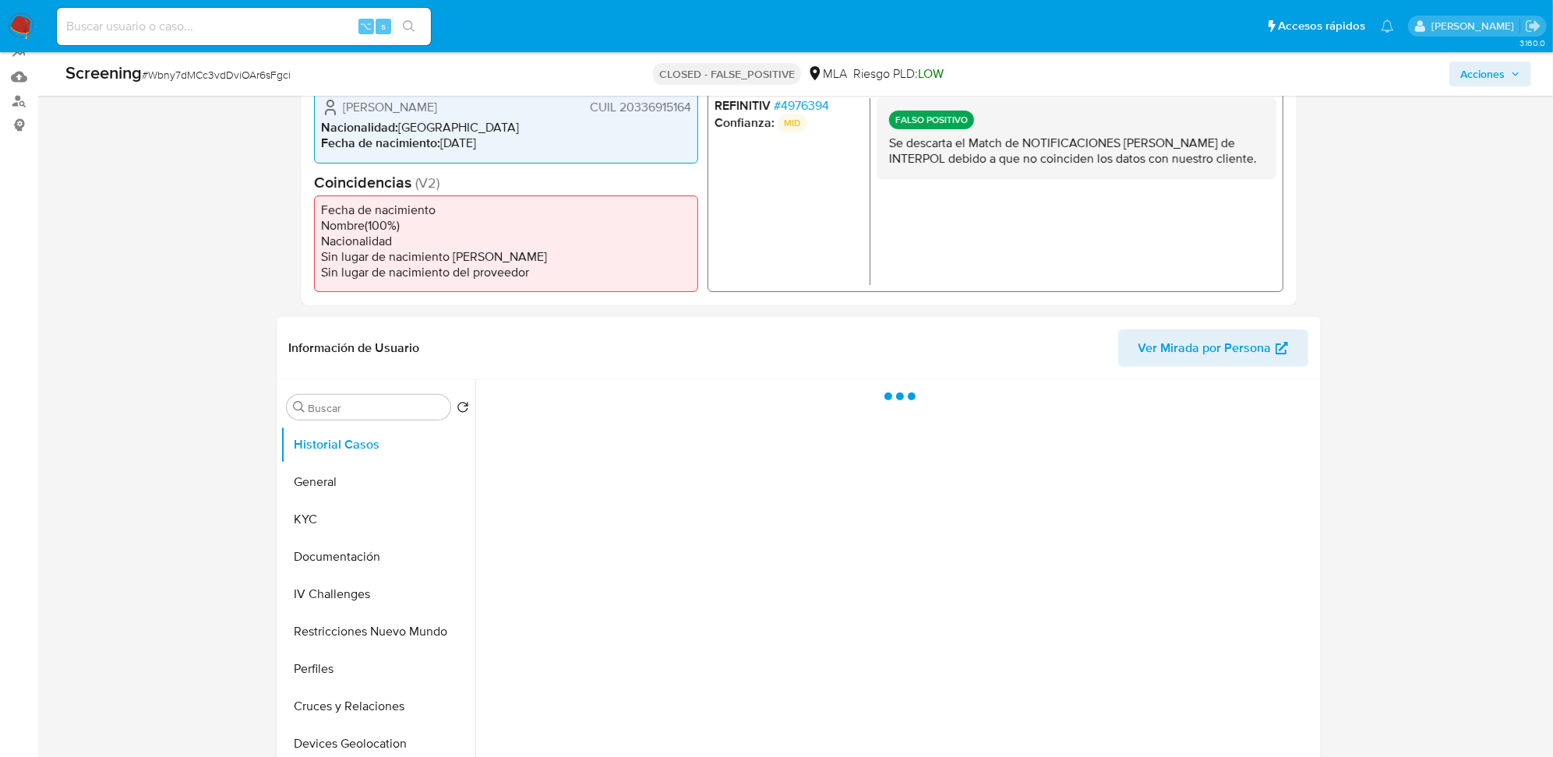
select select "10"
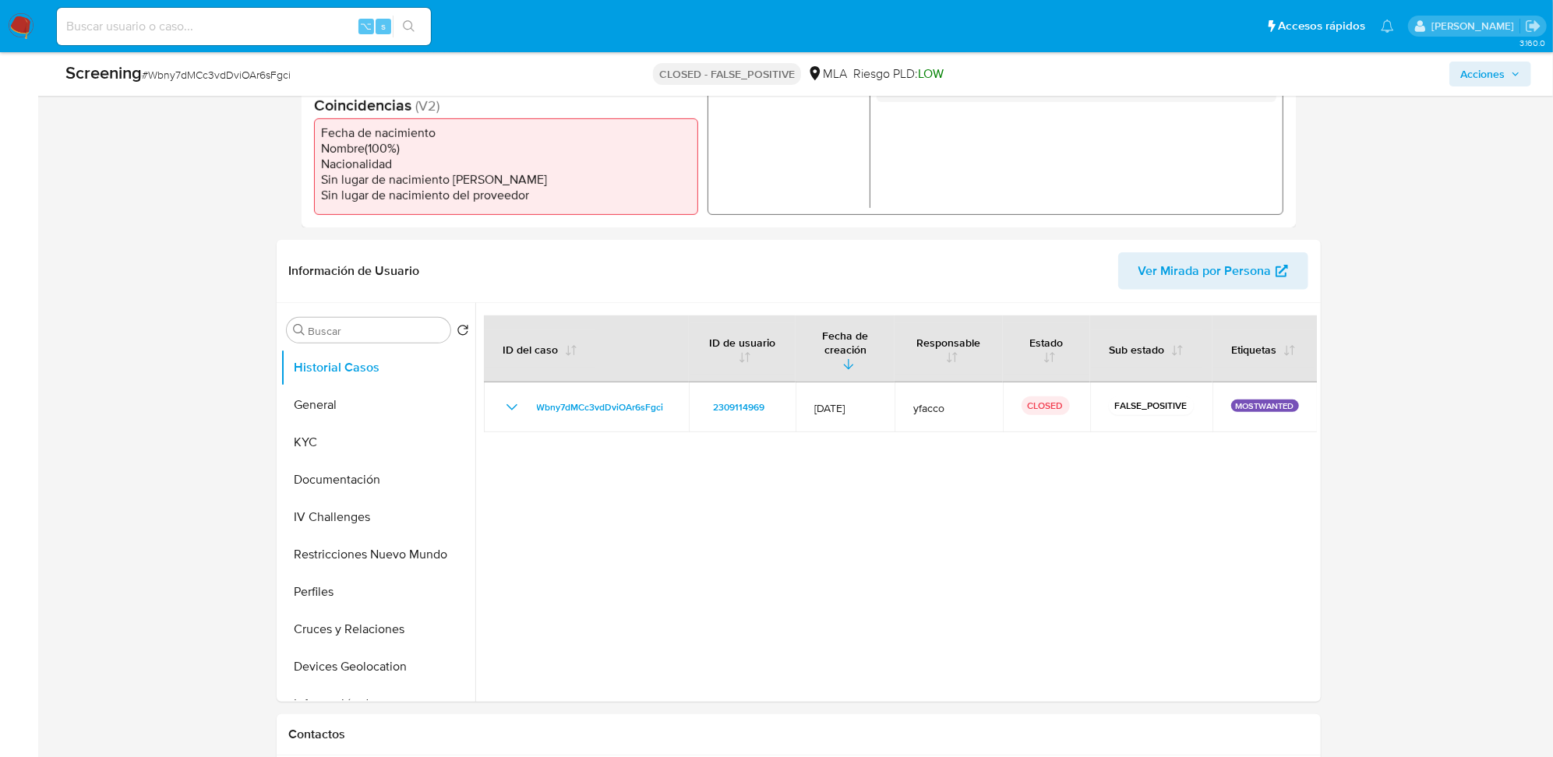
scroll to position [491, 0]
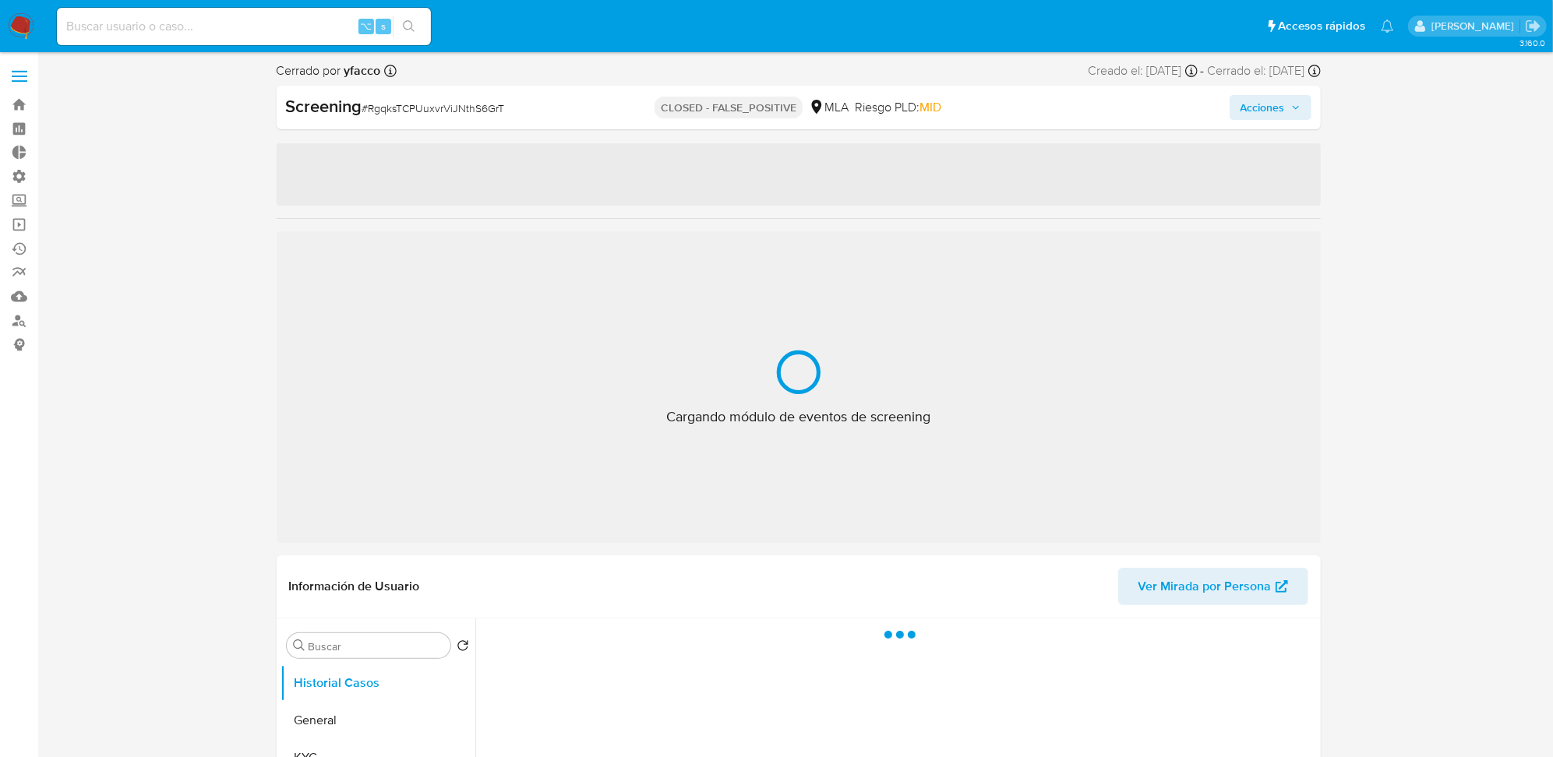
select select "10"
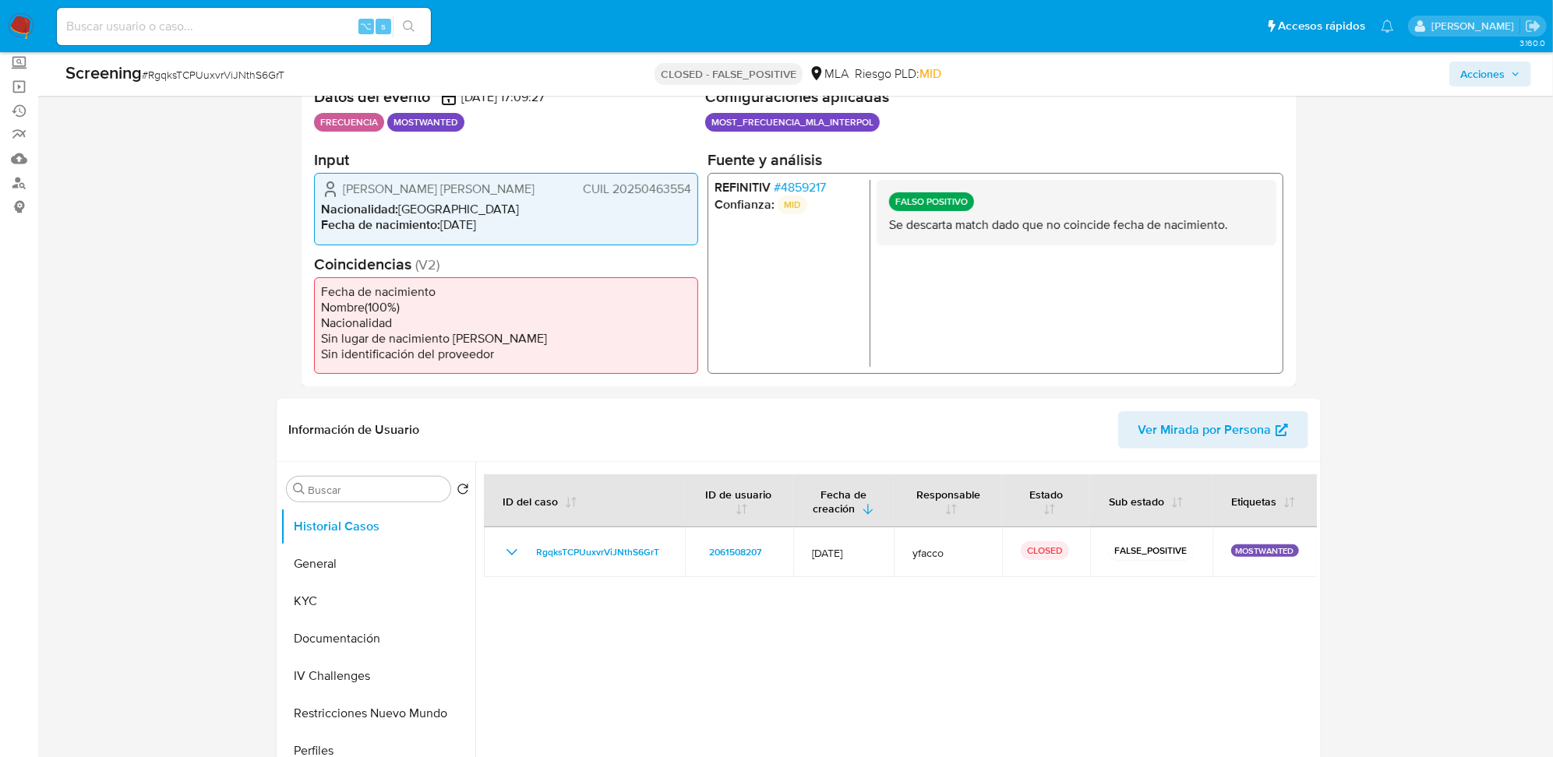
scroll to position [258, 0]
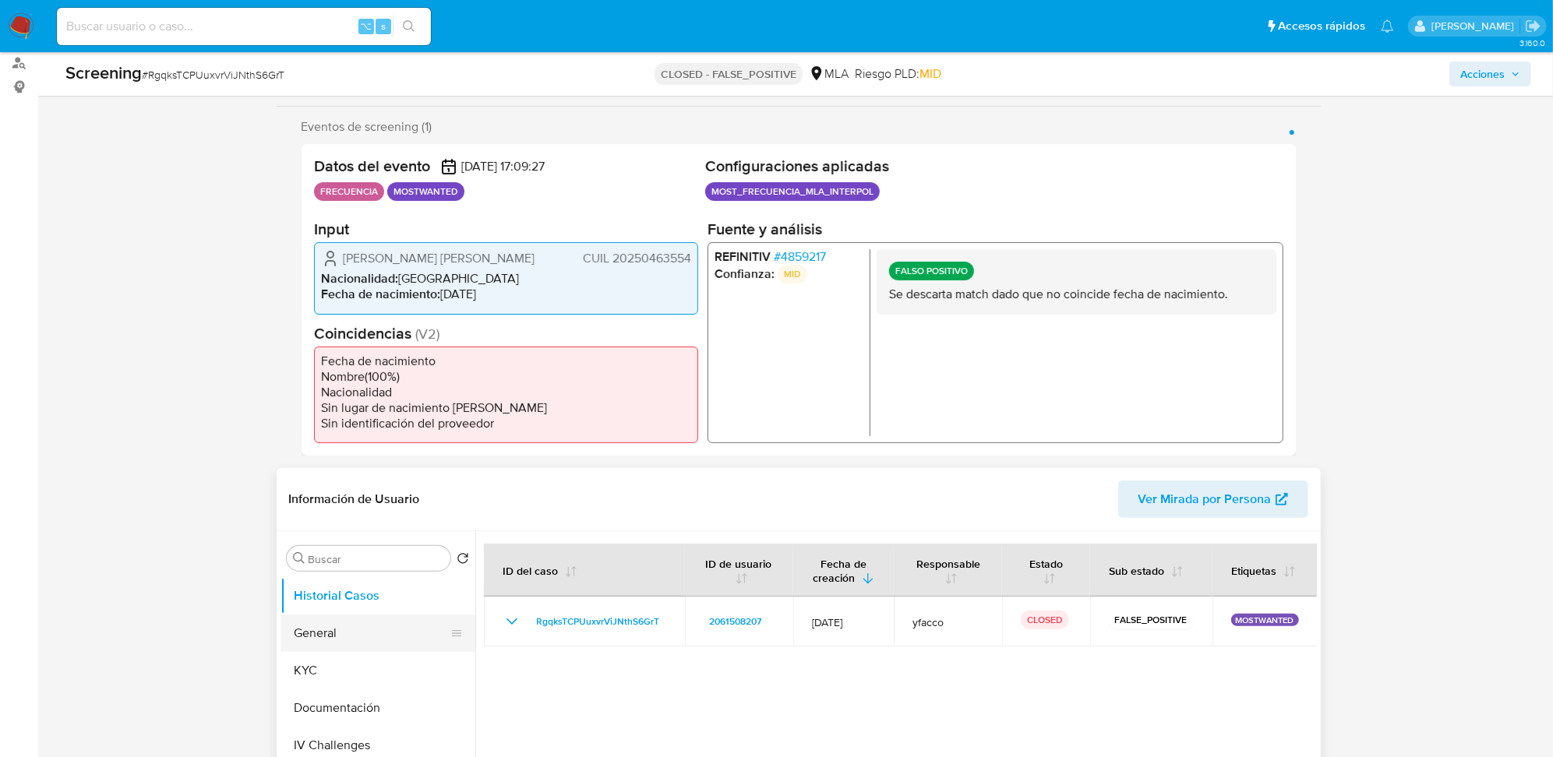
click at [365, 633] on button "General" at bounding box center [371, 633] width 182 height 37
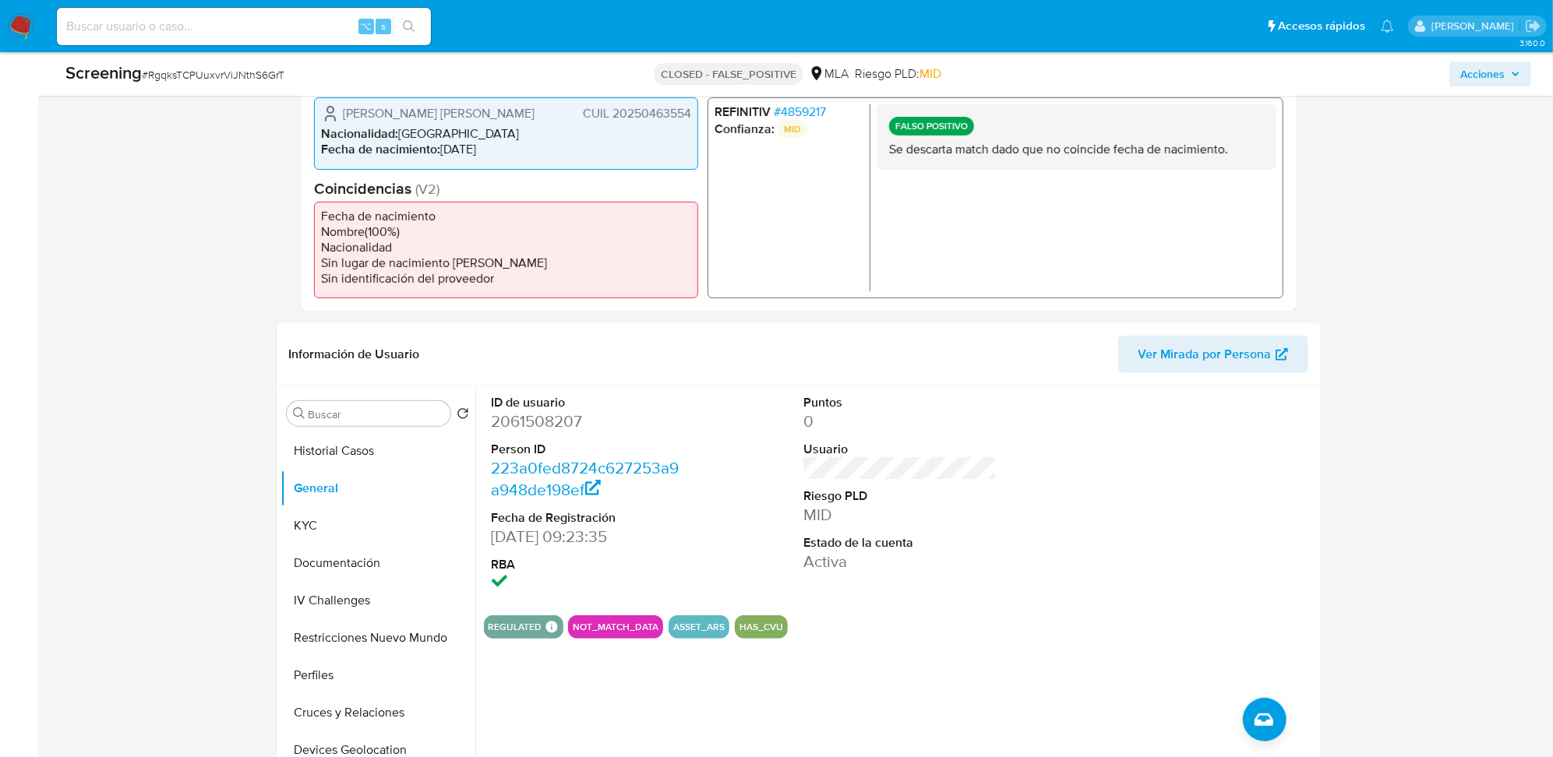
scroll to position [425, 0]
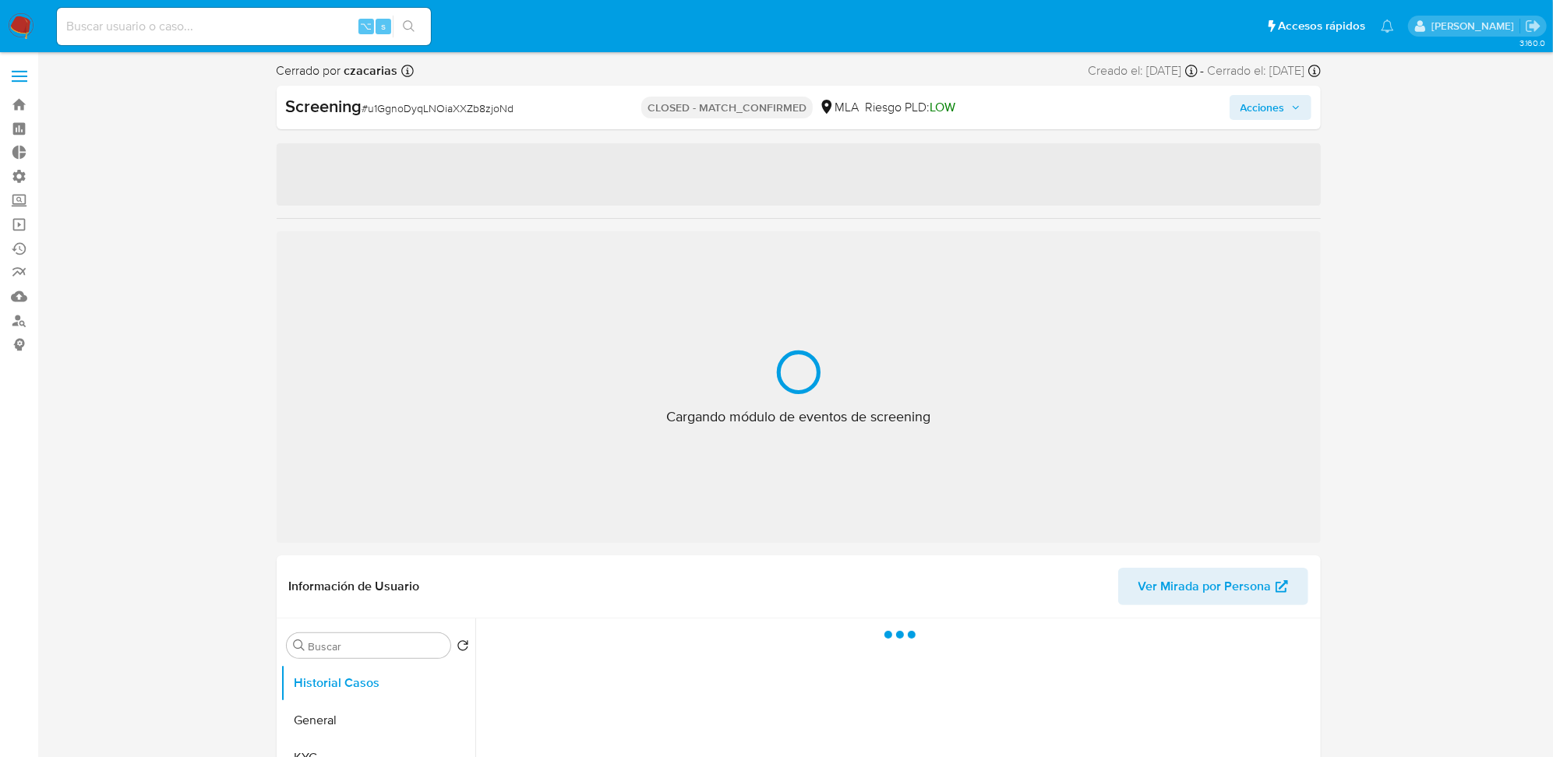
select select "10"
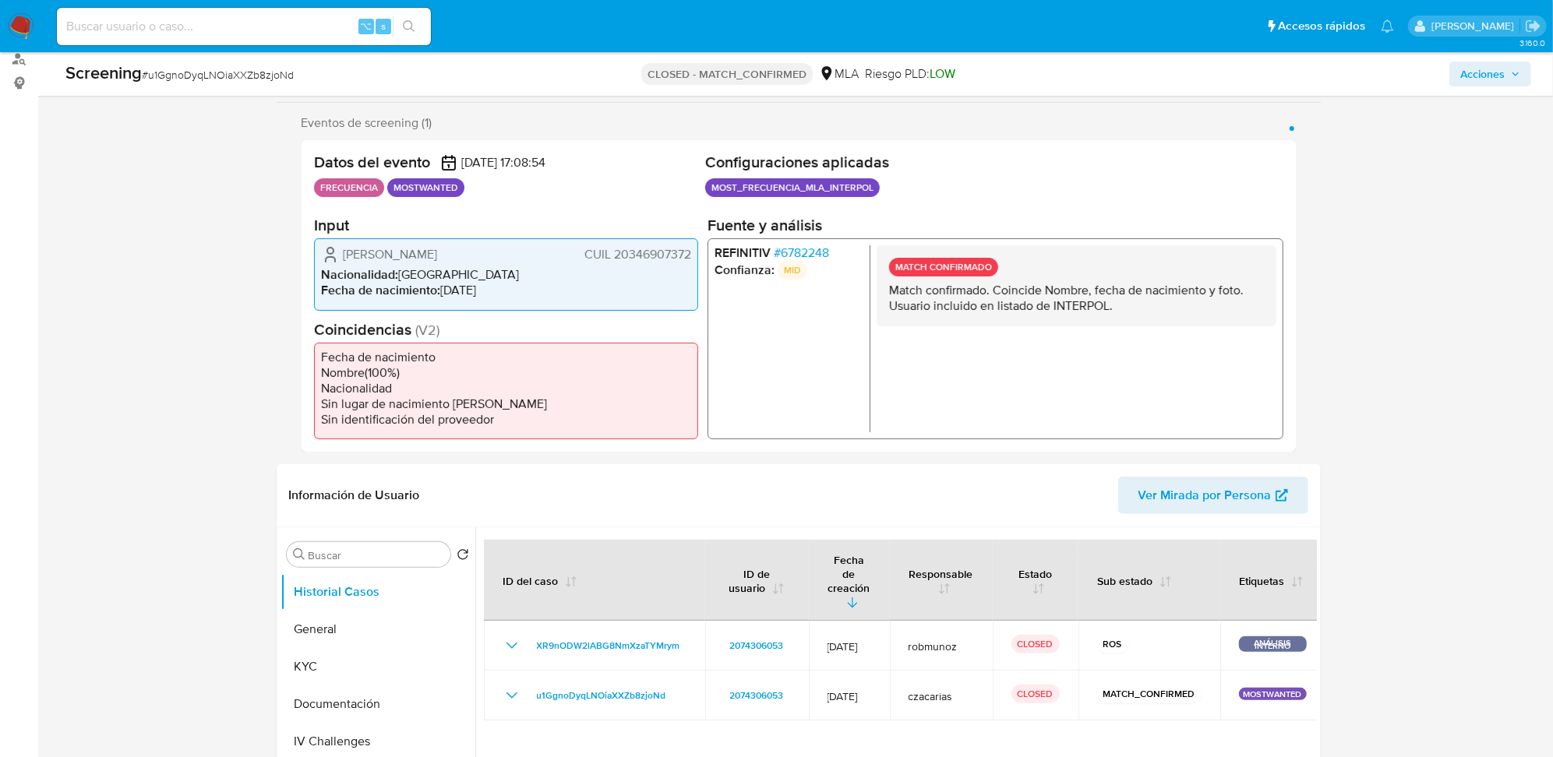
scroll to position [274, 0]
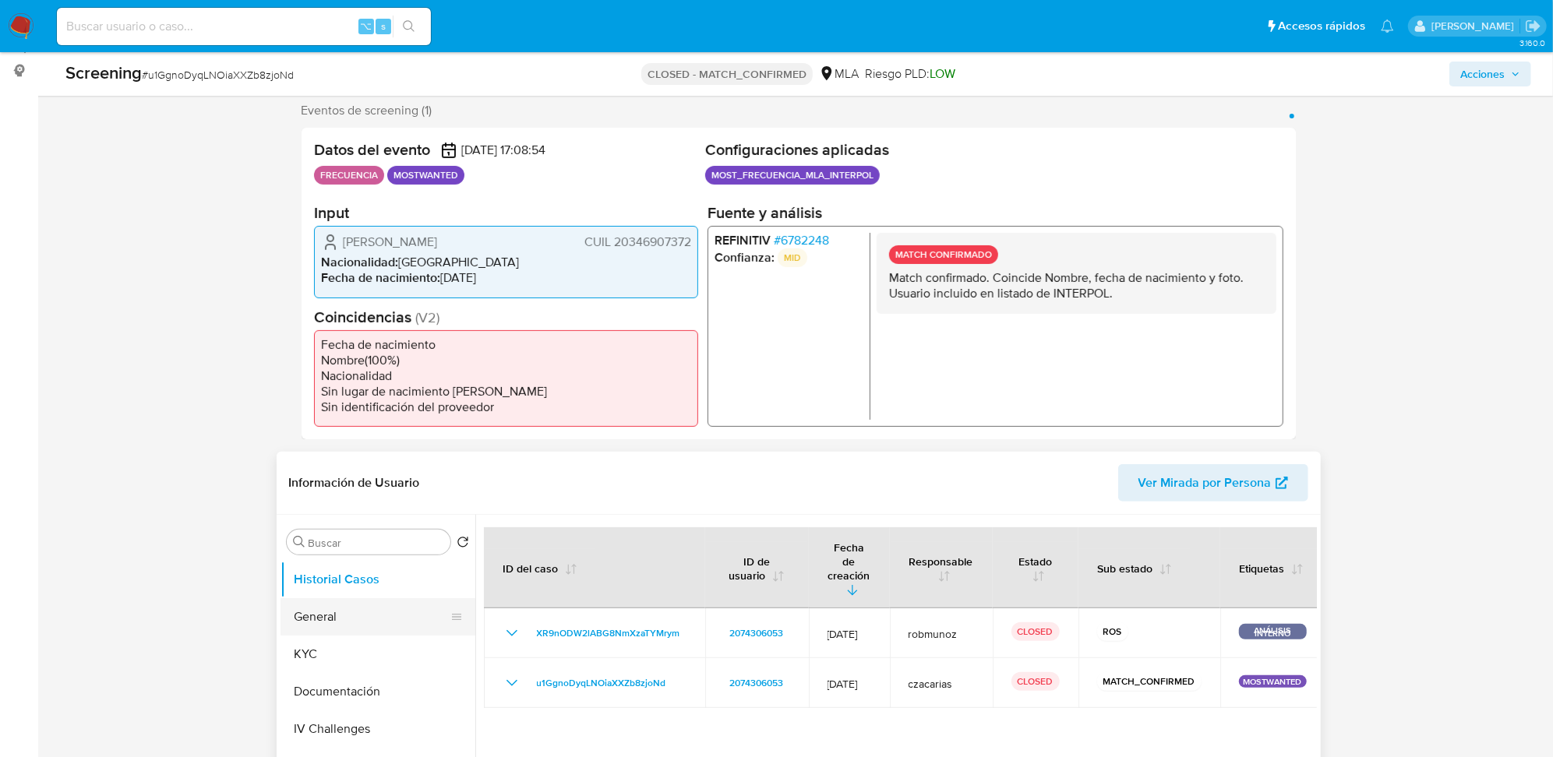
click at [332, 609] on button "General" at bounding box center [371, 616] width 182 height 37
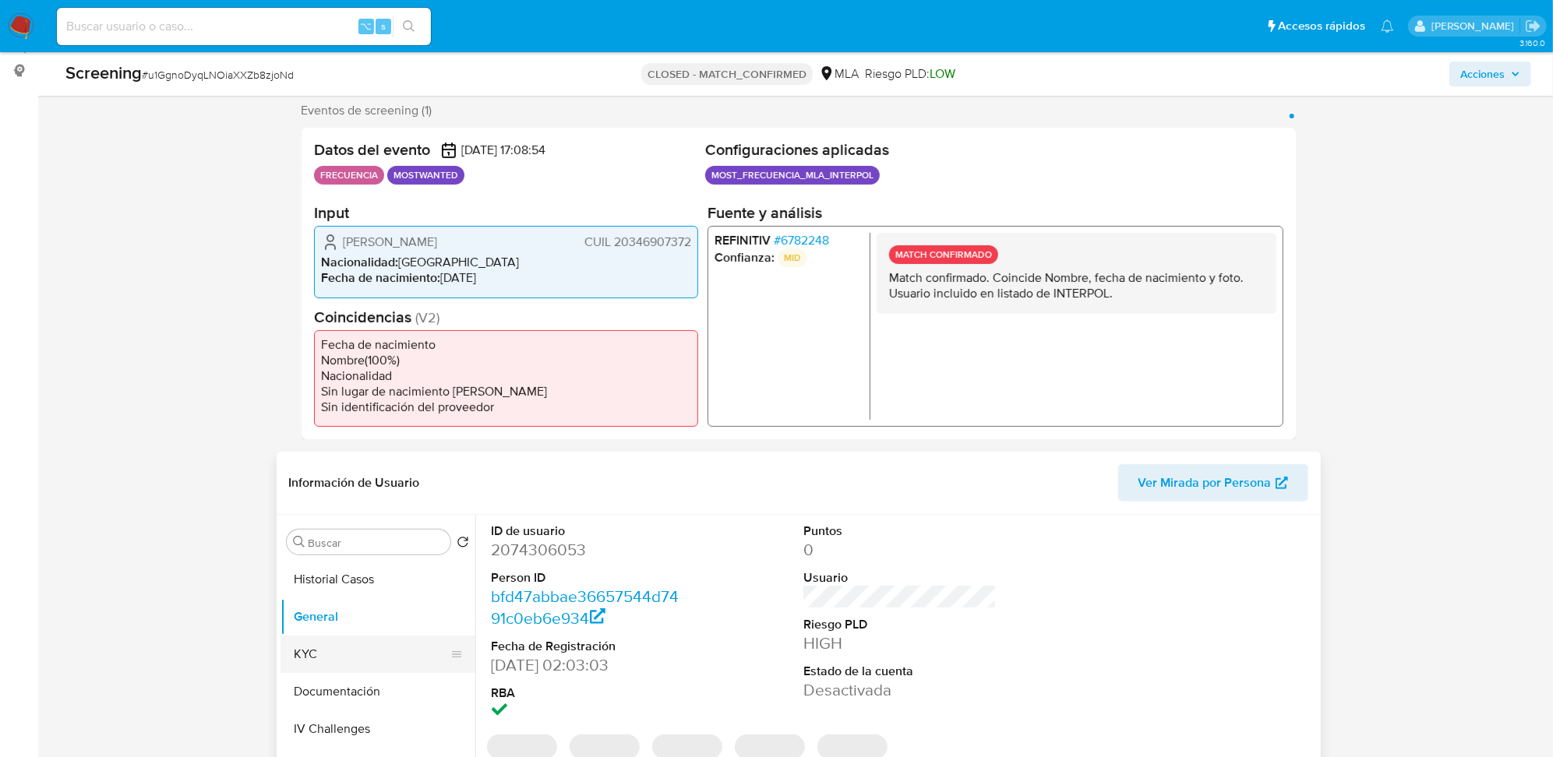
click at [340, 651] on button "KYC" at bounding box center [371, 654] width 182 height 37
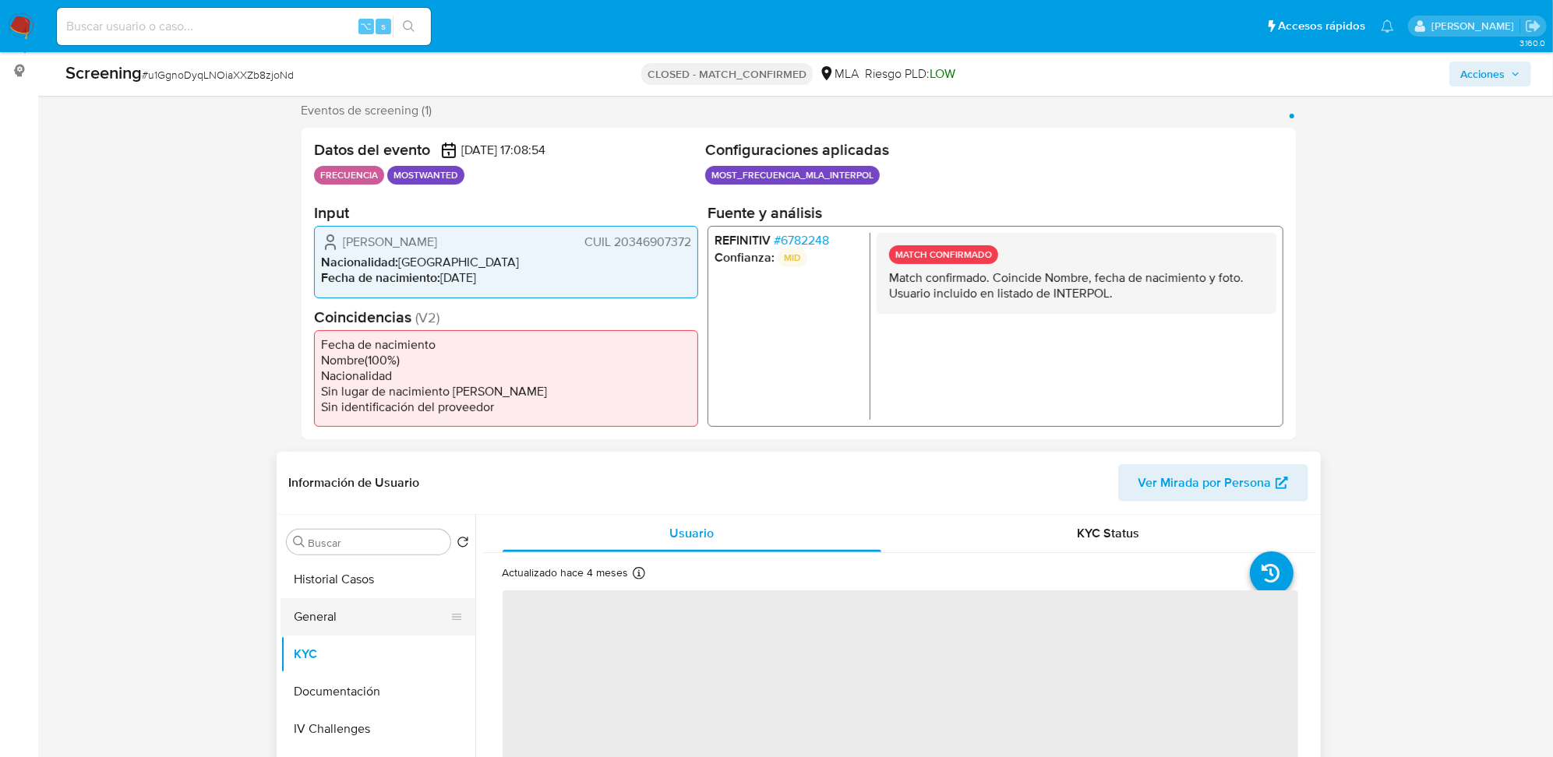
click at [389, 625] on button "General" at bounding box center [371, 616] width 182 height 37
